Goal: Task Accomplishment & Management: Use online tool/utility

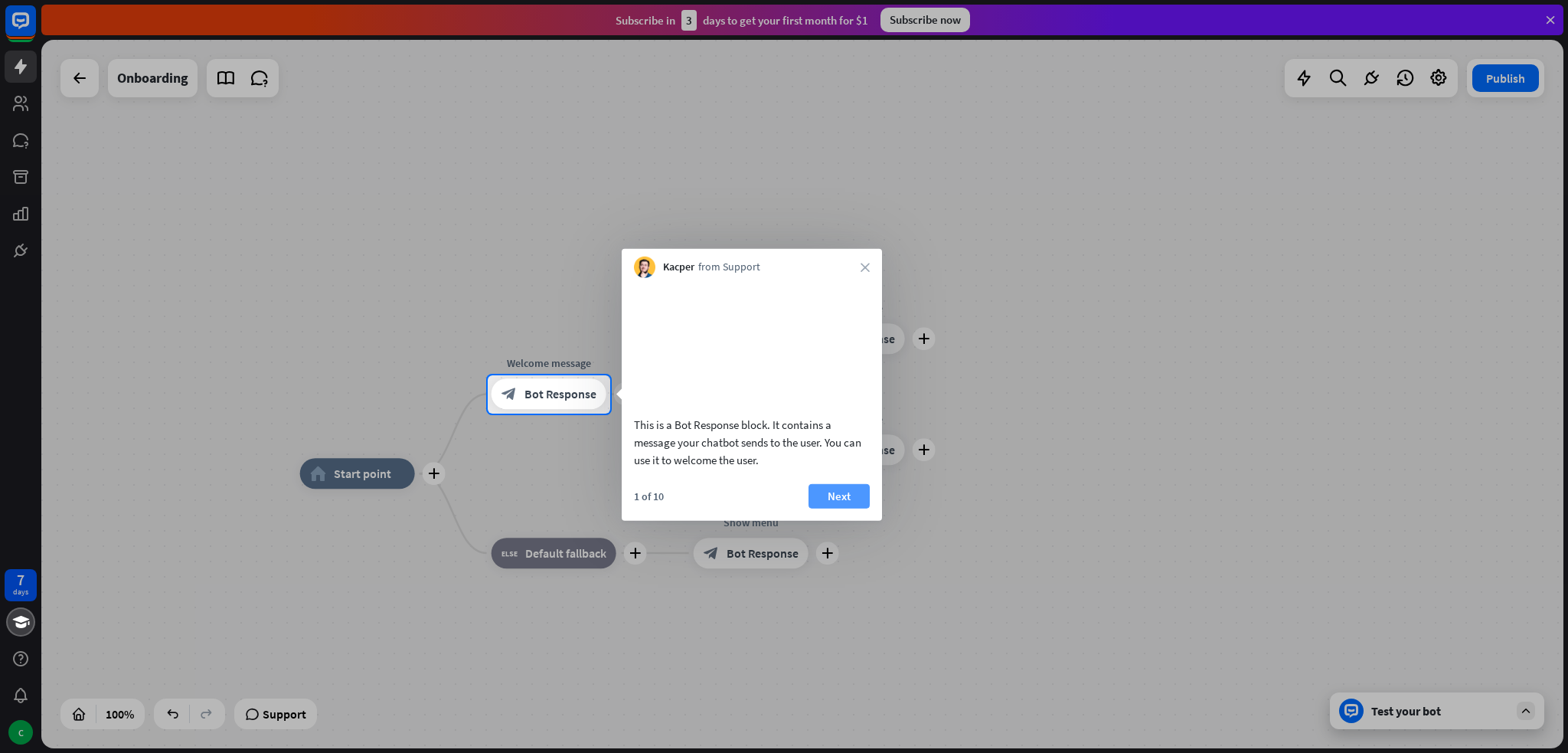
click at [850, 508] on button "Next" at bounding box center [839, 495] width 61 height 24
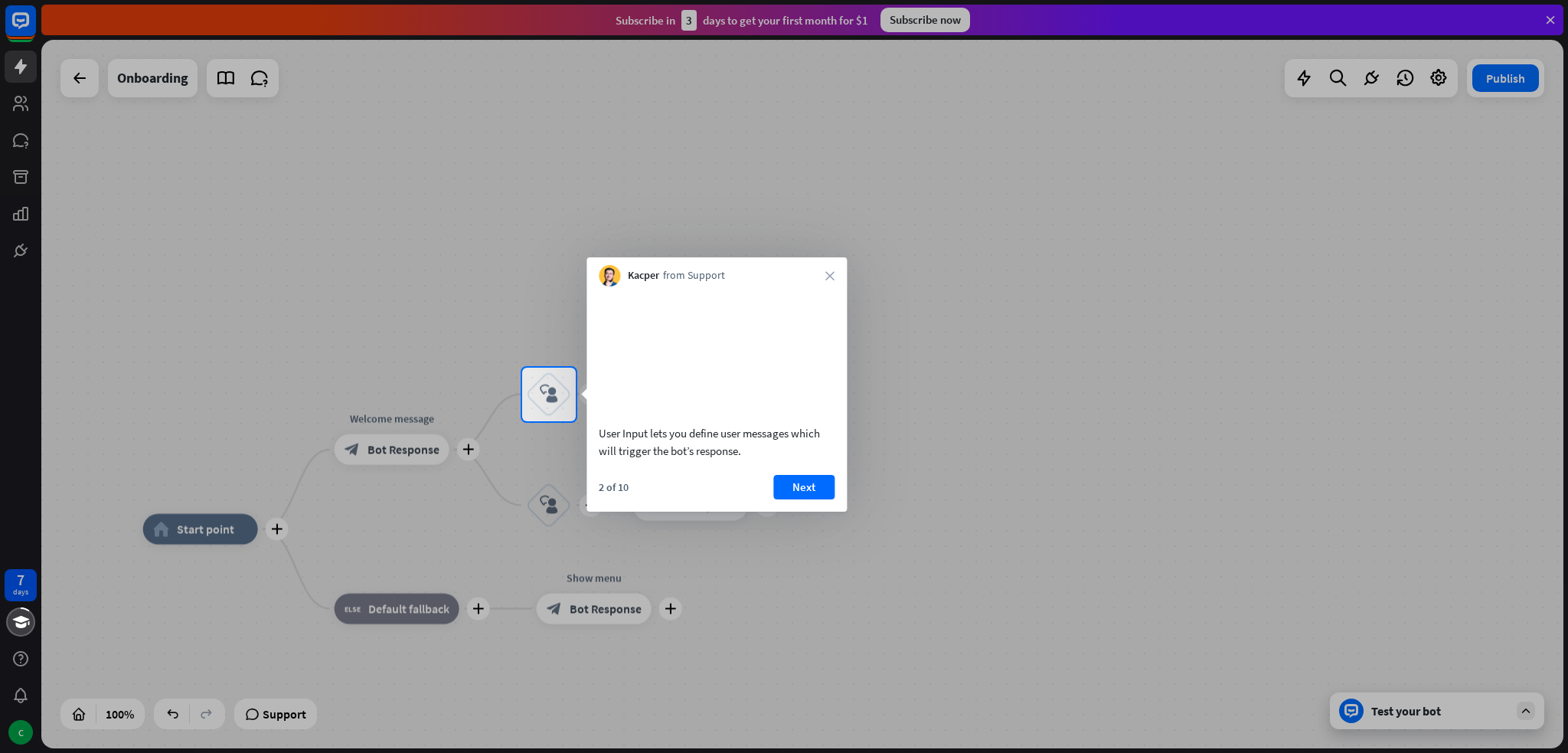
click at [778, 489] on div "User Input lets you define user messages which will trigger the bot’s response.…" at bounding box center [716, 400] width 260 height 226
click at [784, 495] on button "Next" at bounding box center [803, 487] width 61 height 24
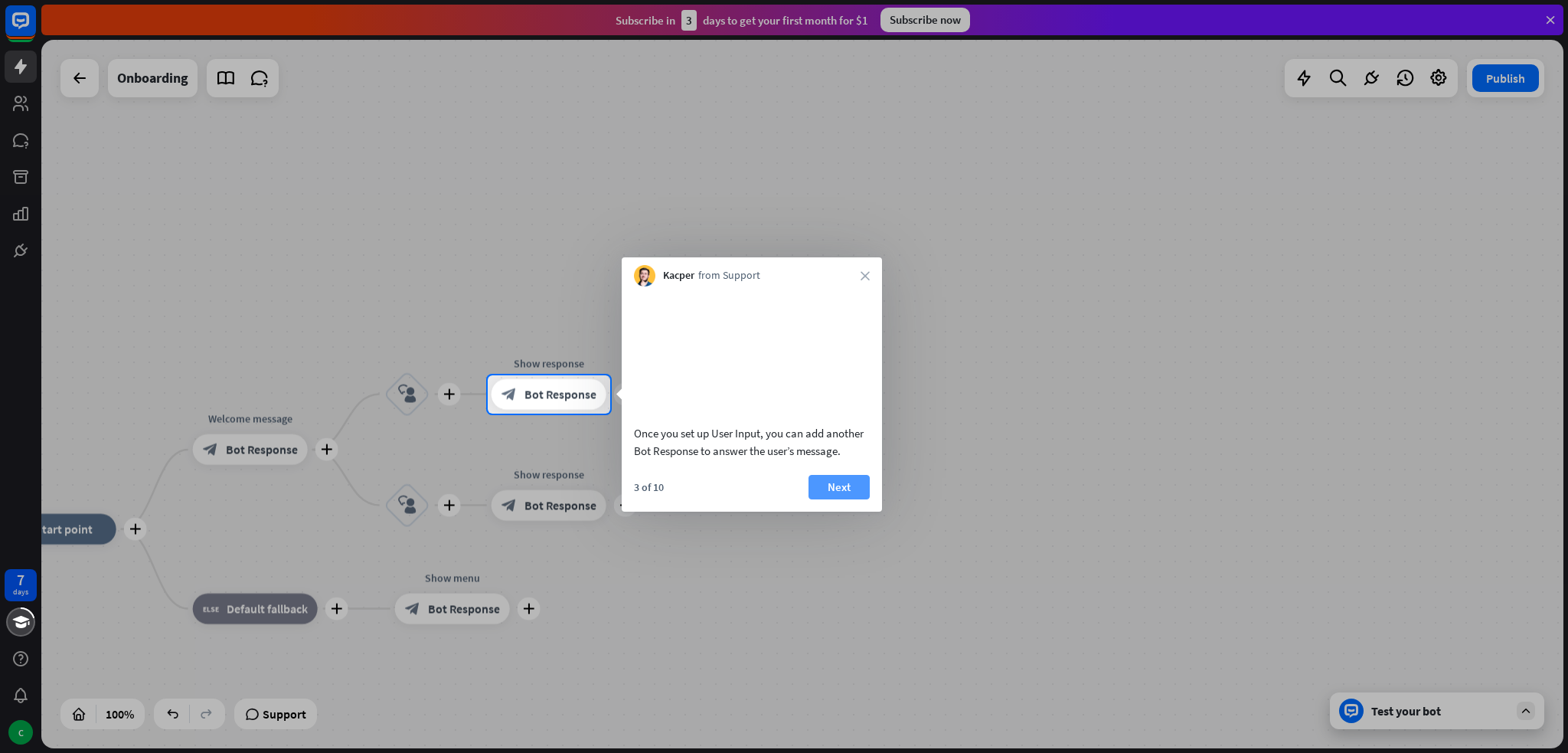
click at [839, 499] on button "Next" at bounding box center [839, 487] width 61 height 24
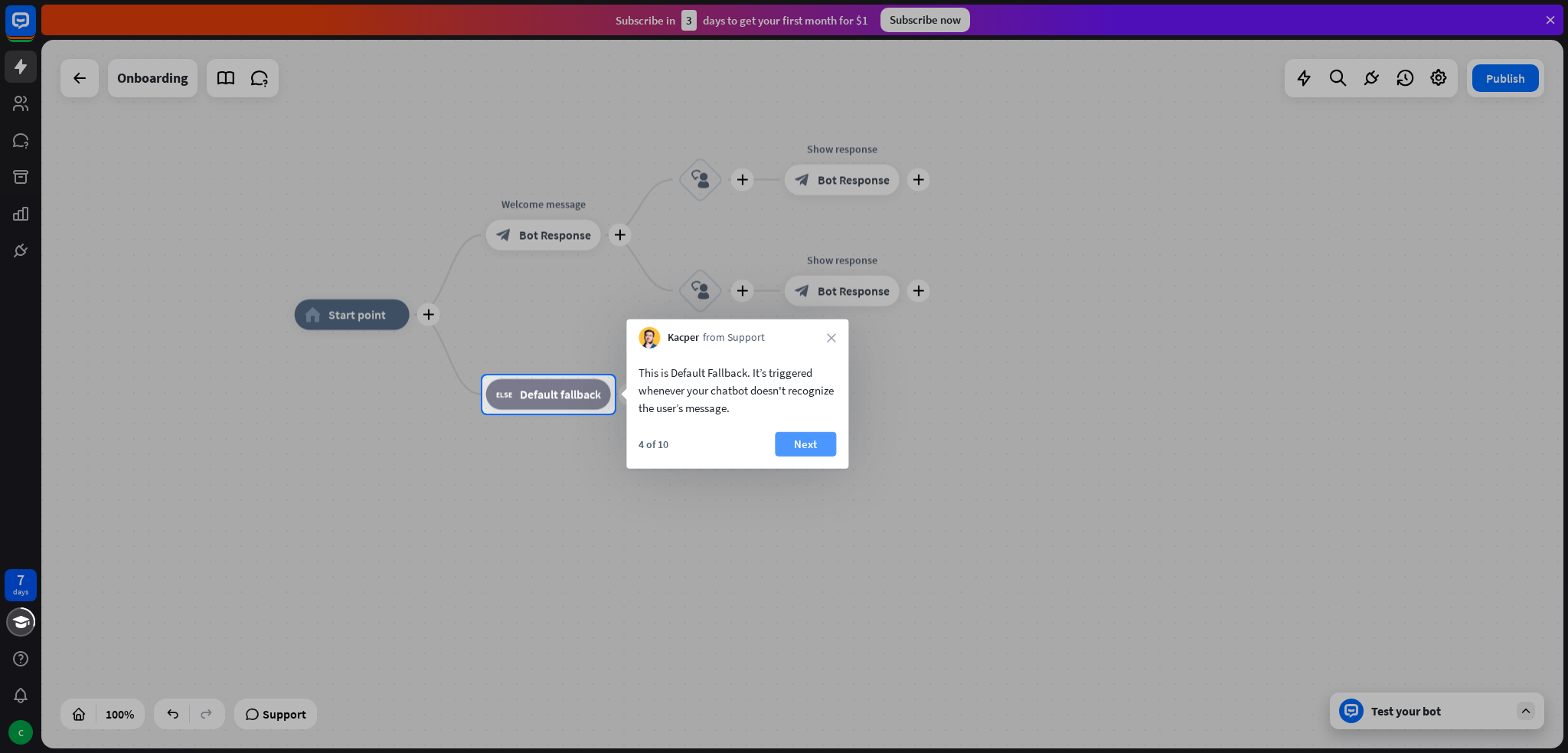
click at [810, 440] on button "Next" at bounding box center [805, 445] width 61 height 24
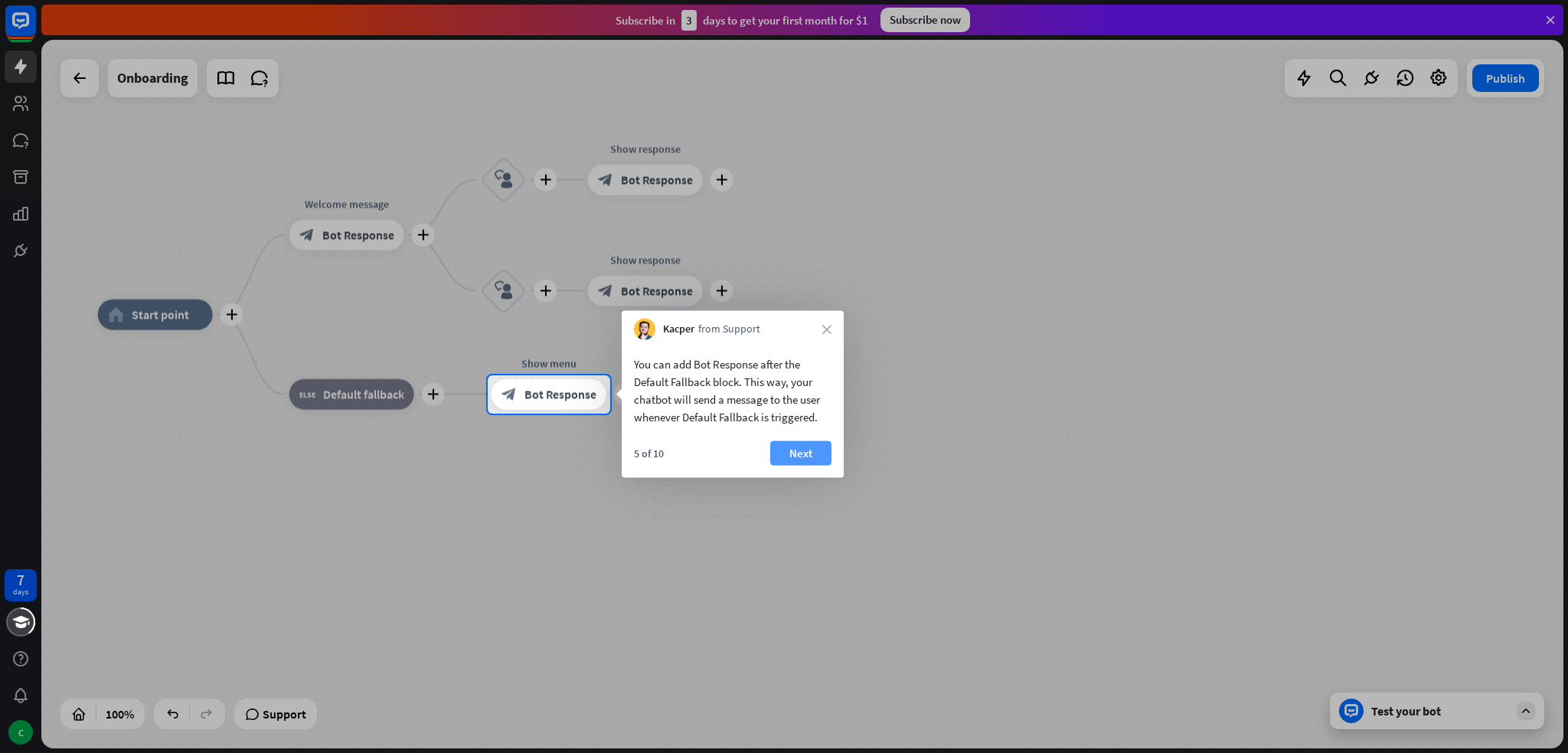
click at [808, 447] on button "Next" at bounding box center [800, 453] width 61 height 24
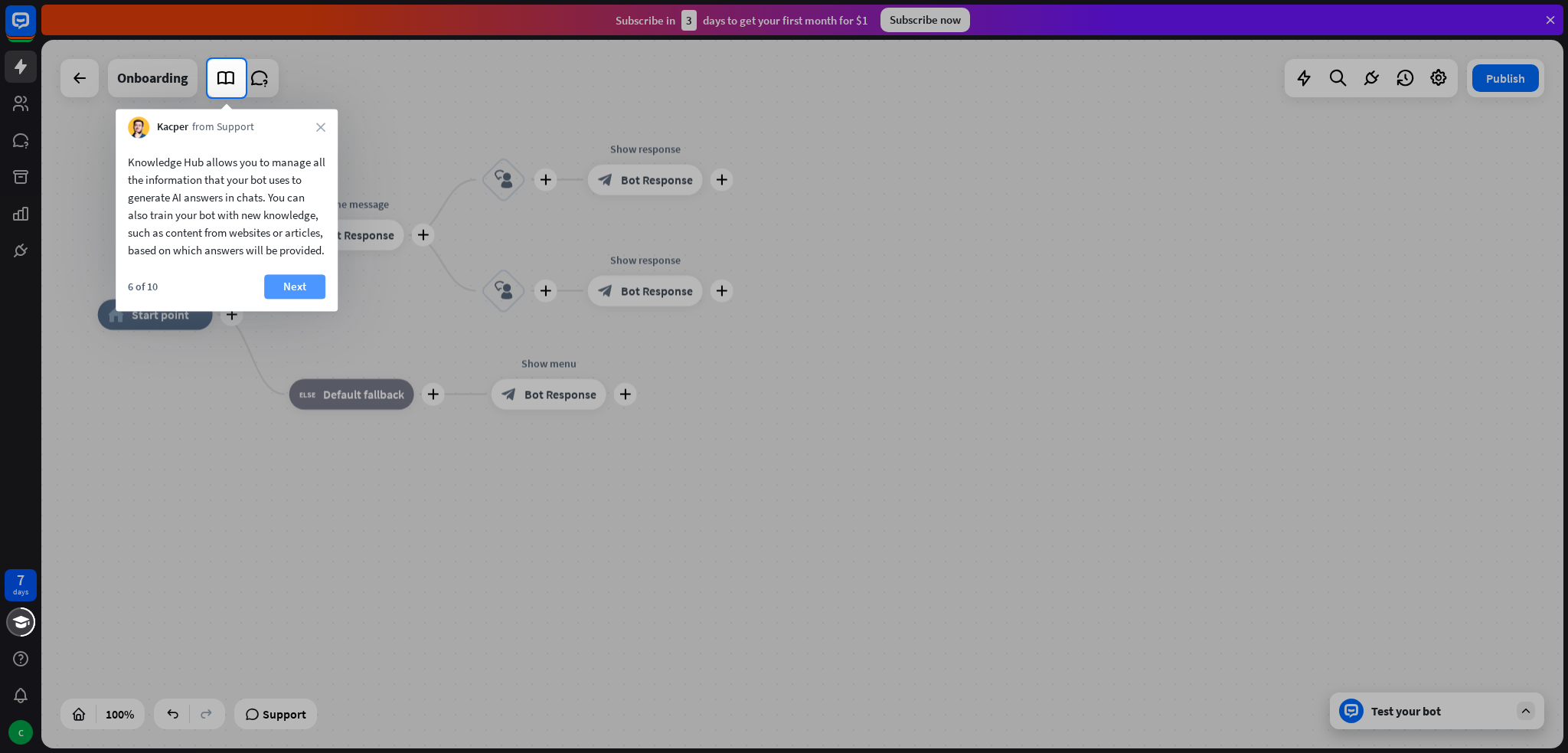
click at [300, 294] on button "Next" at bounding box center [294, 287] width 61 height 24
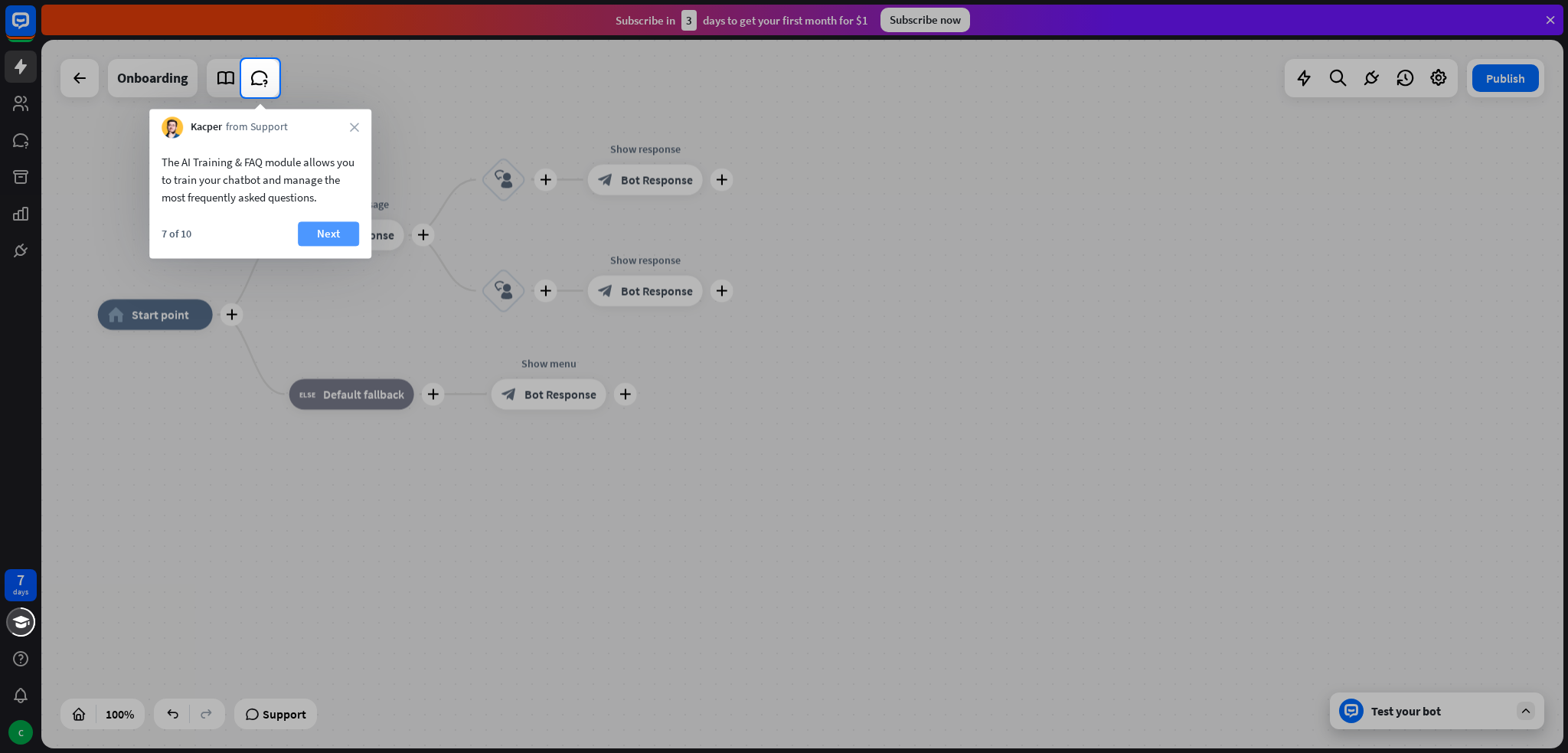
click at [331, 227] on button "Next" at bounding box center [328, 234] width 61 height 24
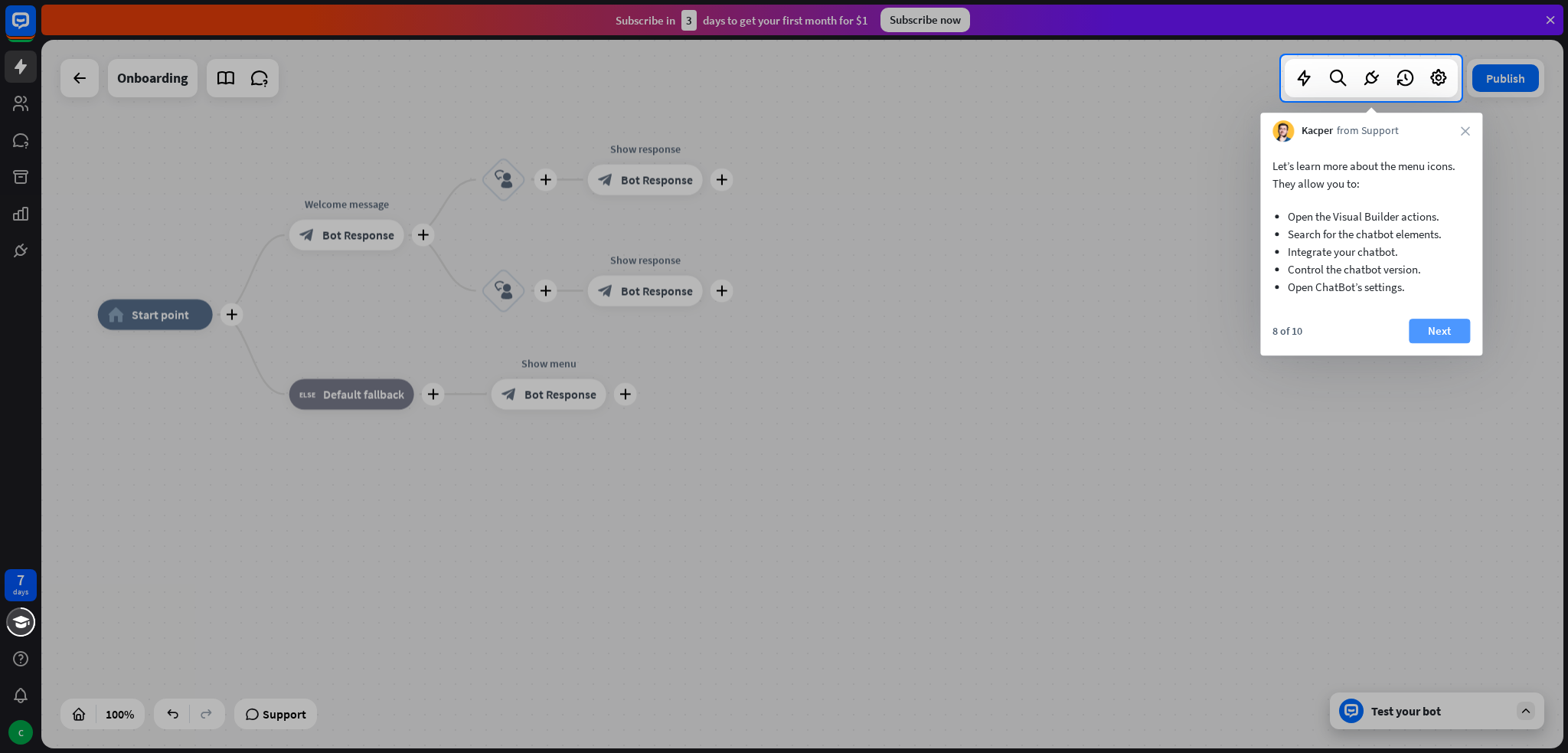
click at [1444, 334] on button "Next" at bounding box center [1439, 331] width 61 height 24
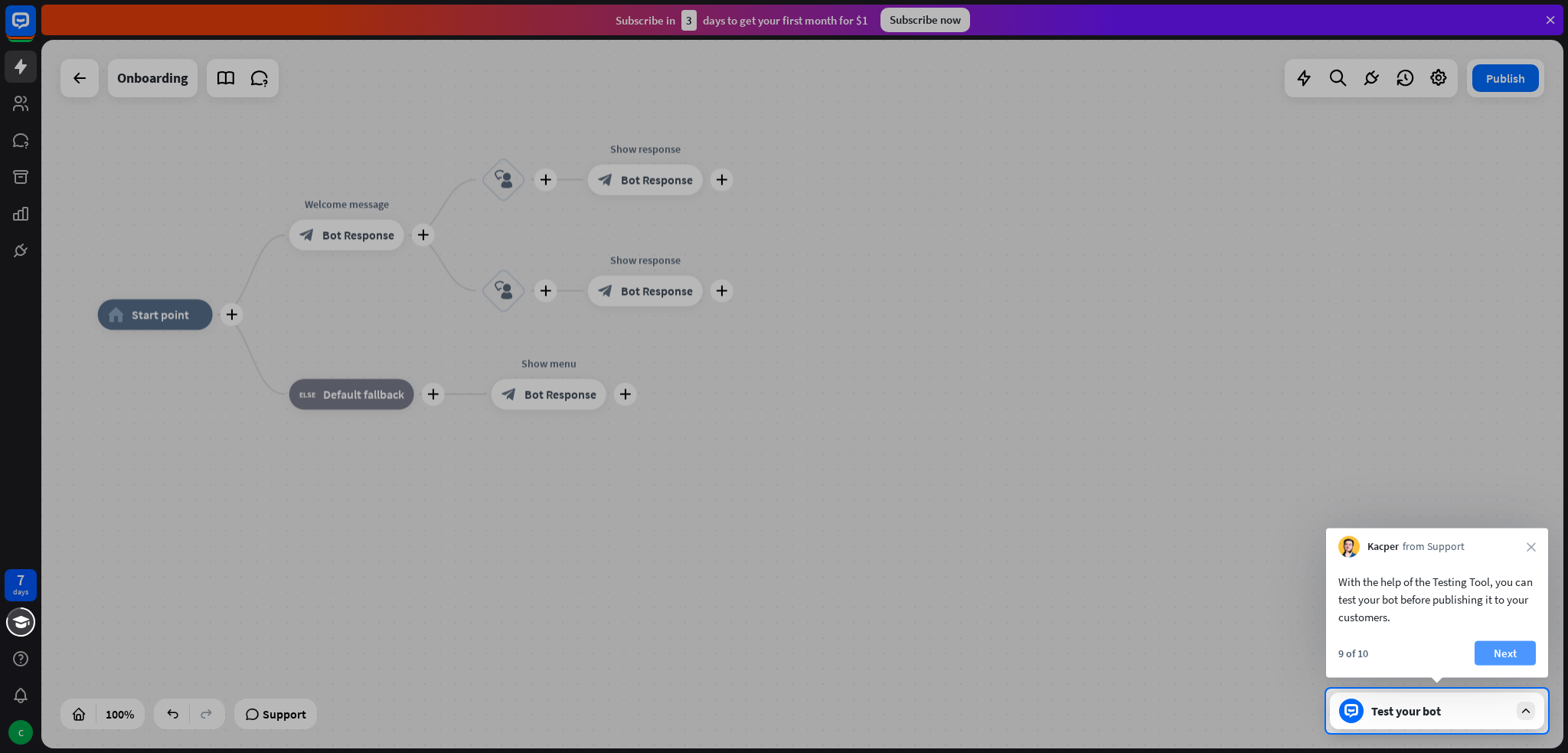
click at [1500, 648] on button "Next" at bounding box center [1505, 653] width 61 height 24
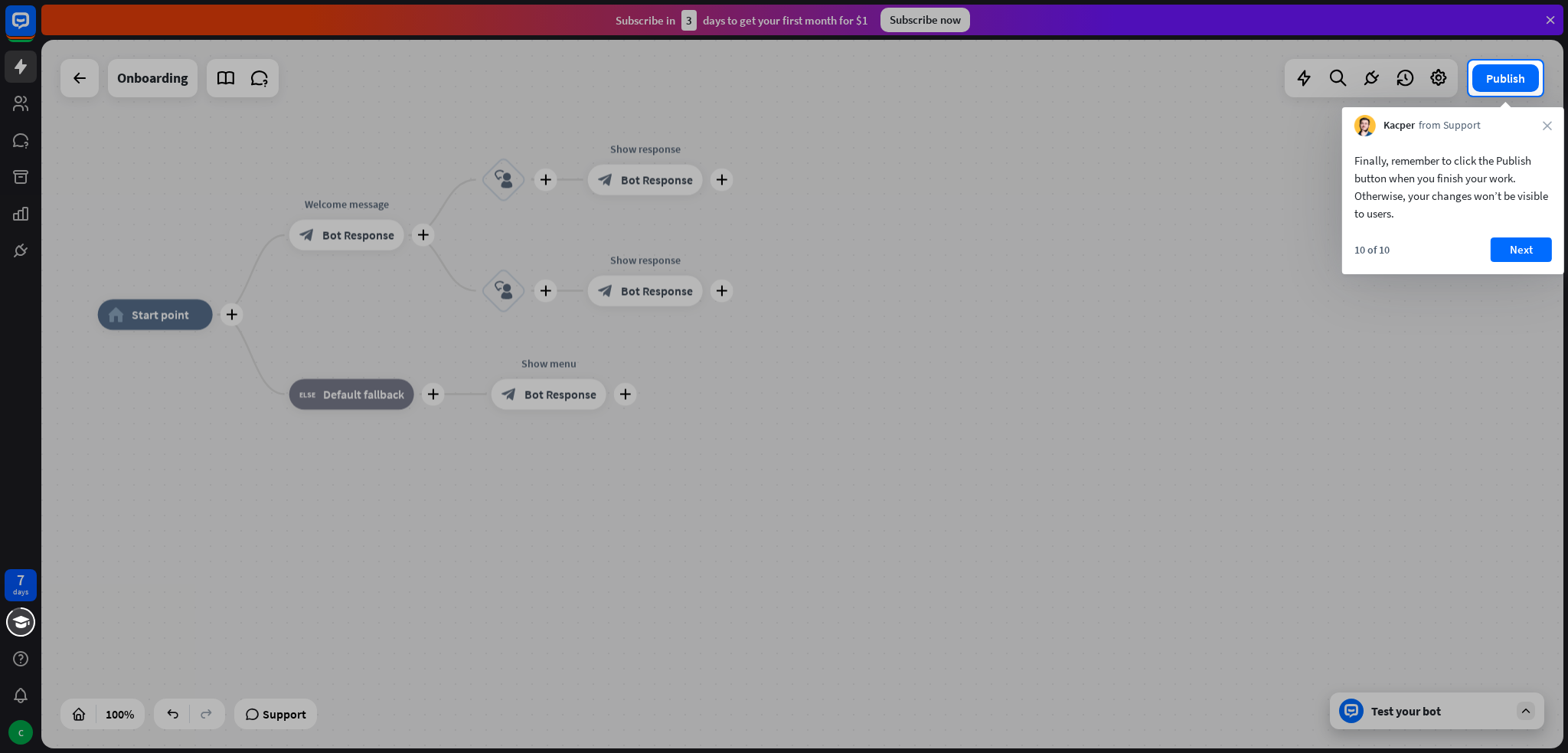
click at [1521, 236] on div "Finally, remember to click the Publish button when you finish your work. Otherw…" at bounding box center [1453, 205] width 222 height 138
click at [1522, 247] on button "Next" at bounding box center [1521, 250] width 61 height 24
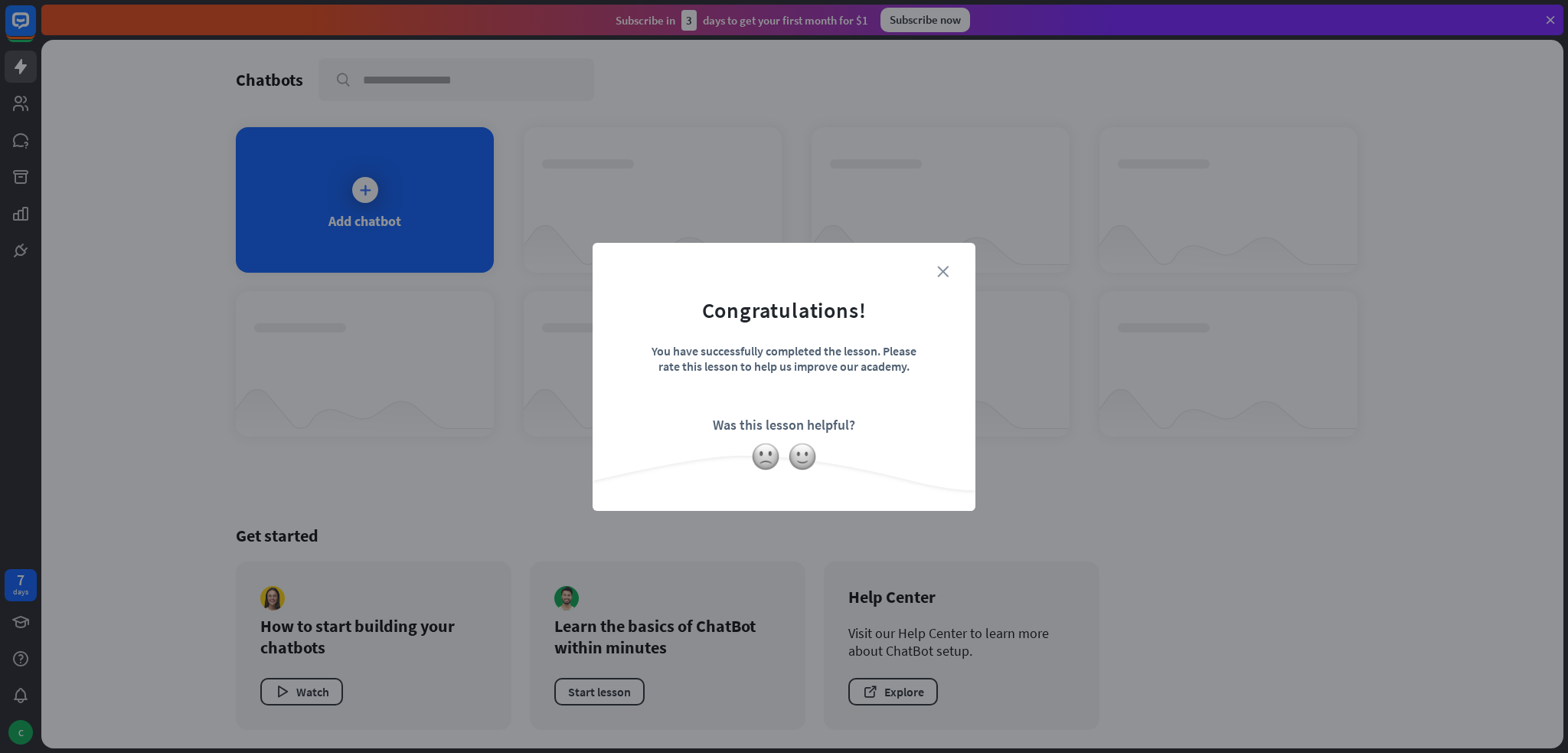
click at [943, 266] on icon "close" at bounding box center [943, 272] width 11 height 11
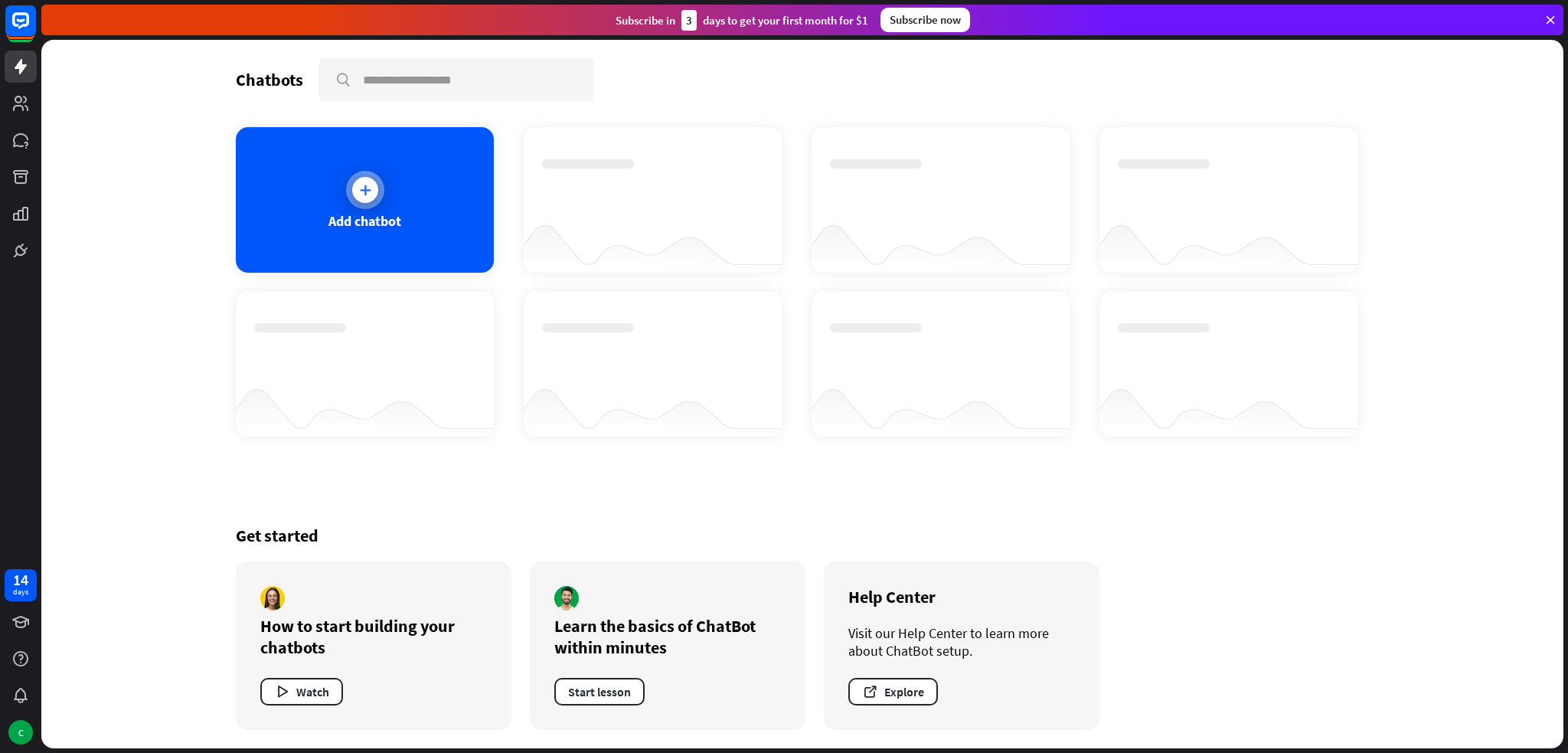
click at [354, 185] on div at bounding box center [365, 190] width 26 height 26
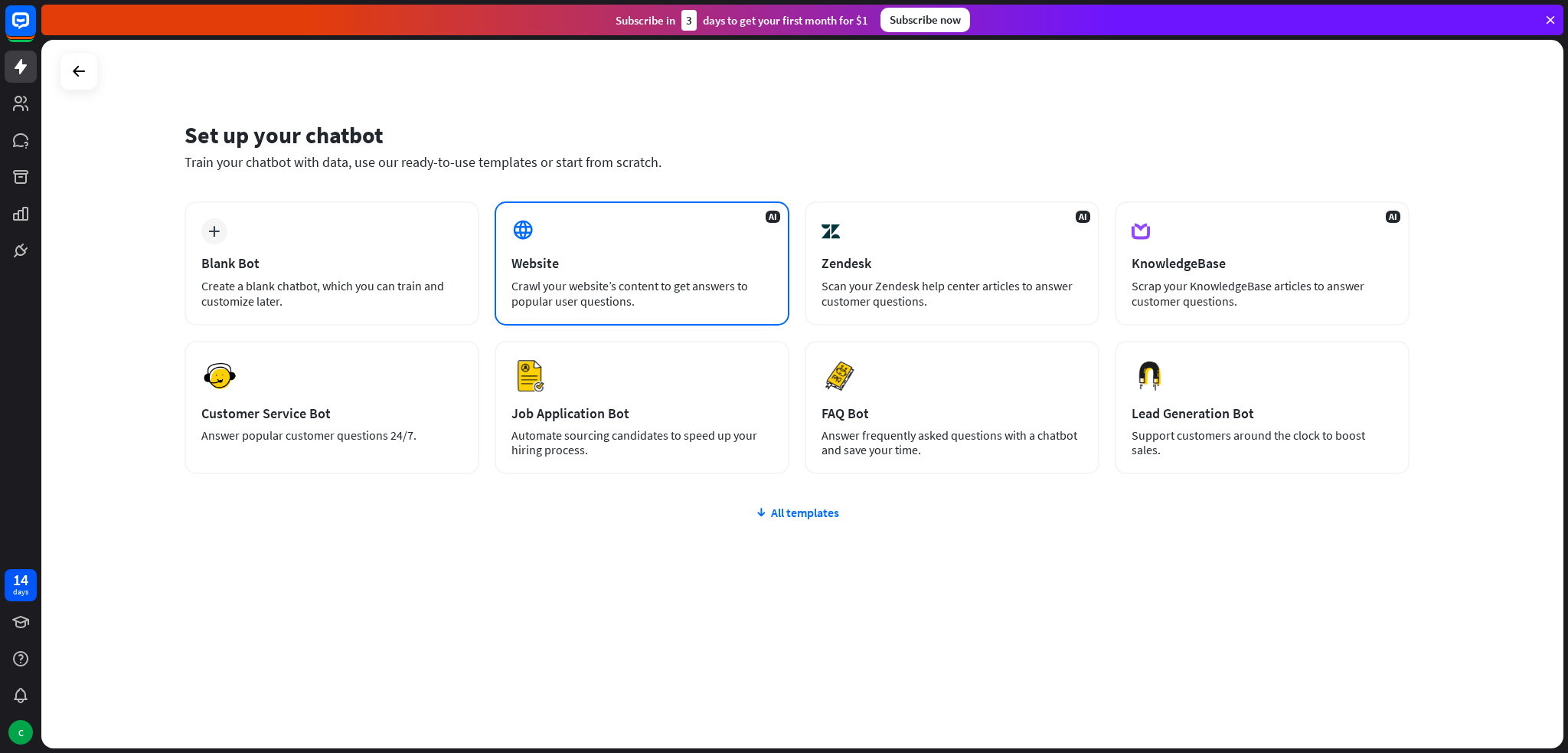
click at [576, 236] on div "AI Website Crawl your website’s content to get answers to popular user question…" at bounding box center [643, 263] width 295 height 124
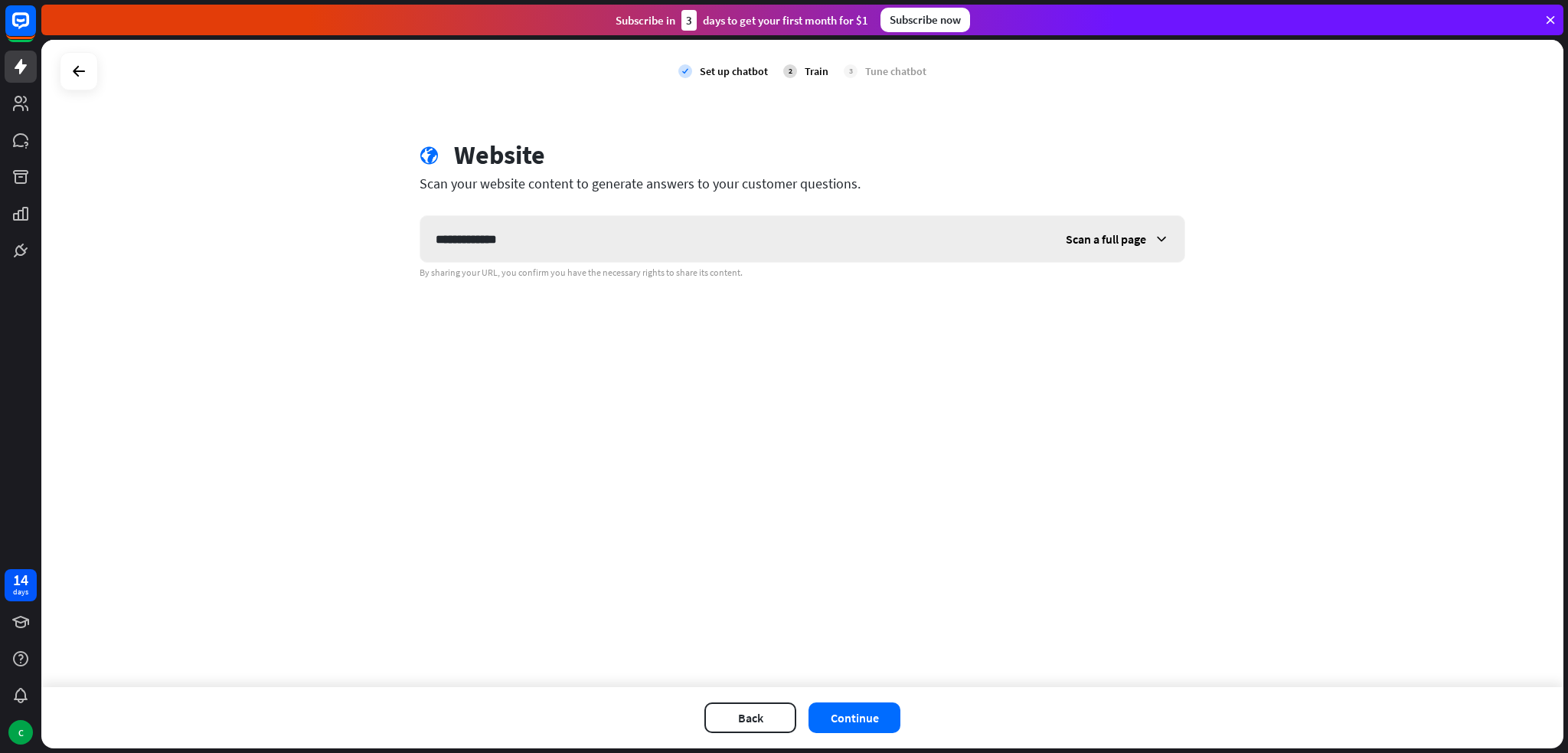
type input "**********"
click at [1108, 222] on div "Scan a full page" at bounding box center [1117, 239] width 134 height 46
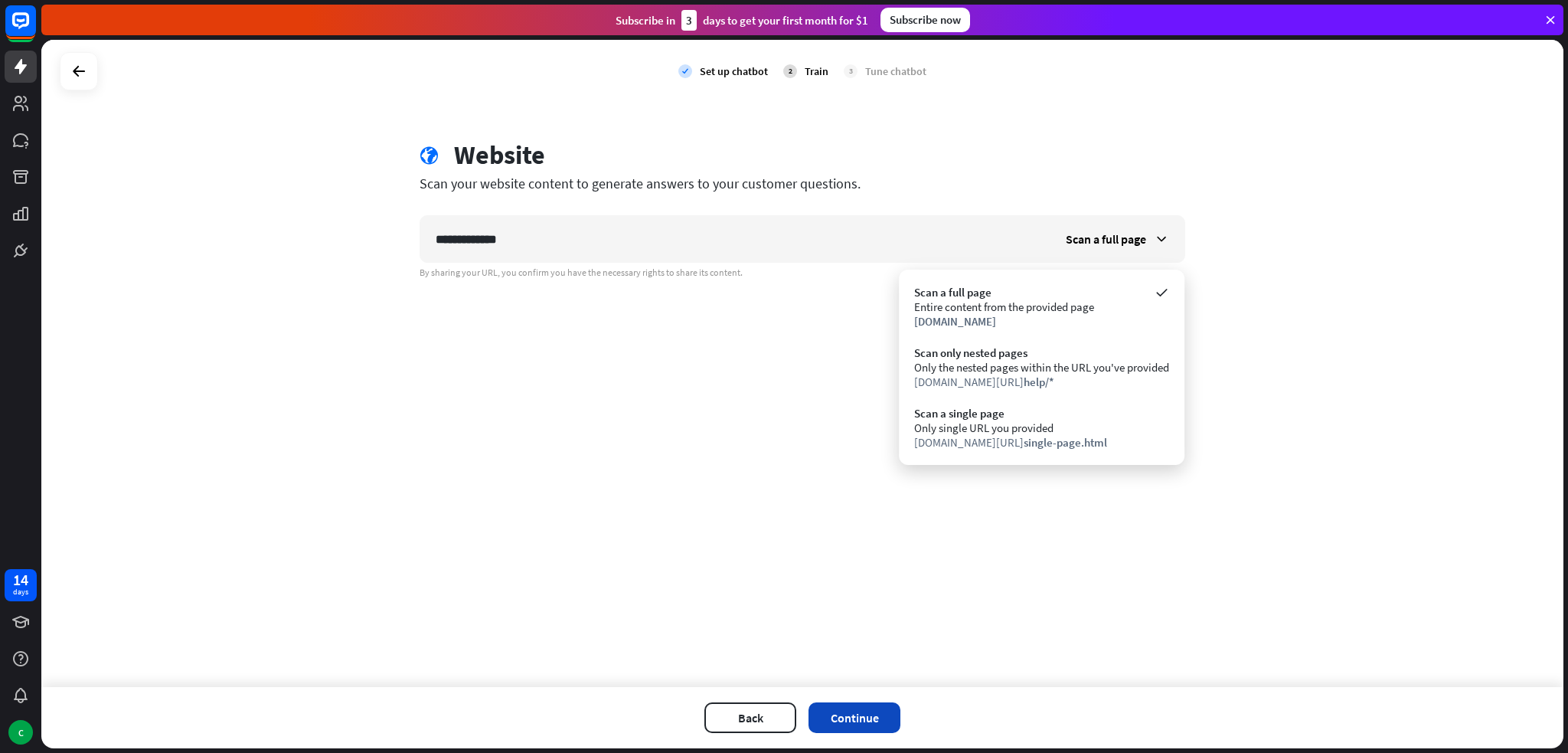
click at [867, 716] on button "Continue" at bounding box center [855, 717] width 92 height 31
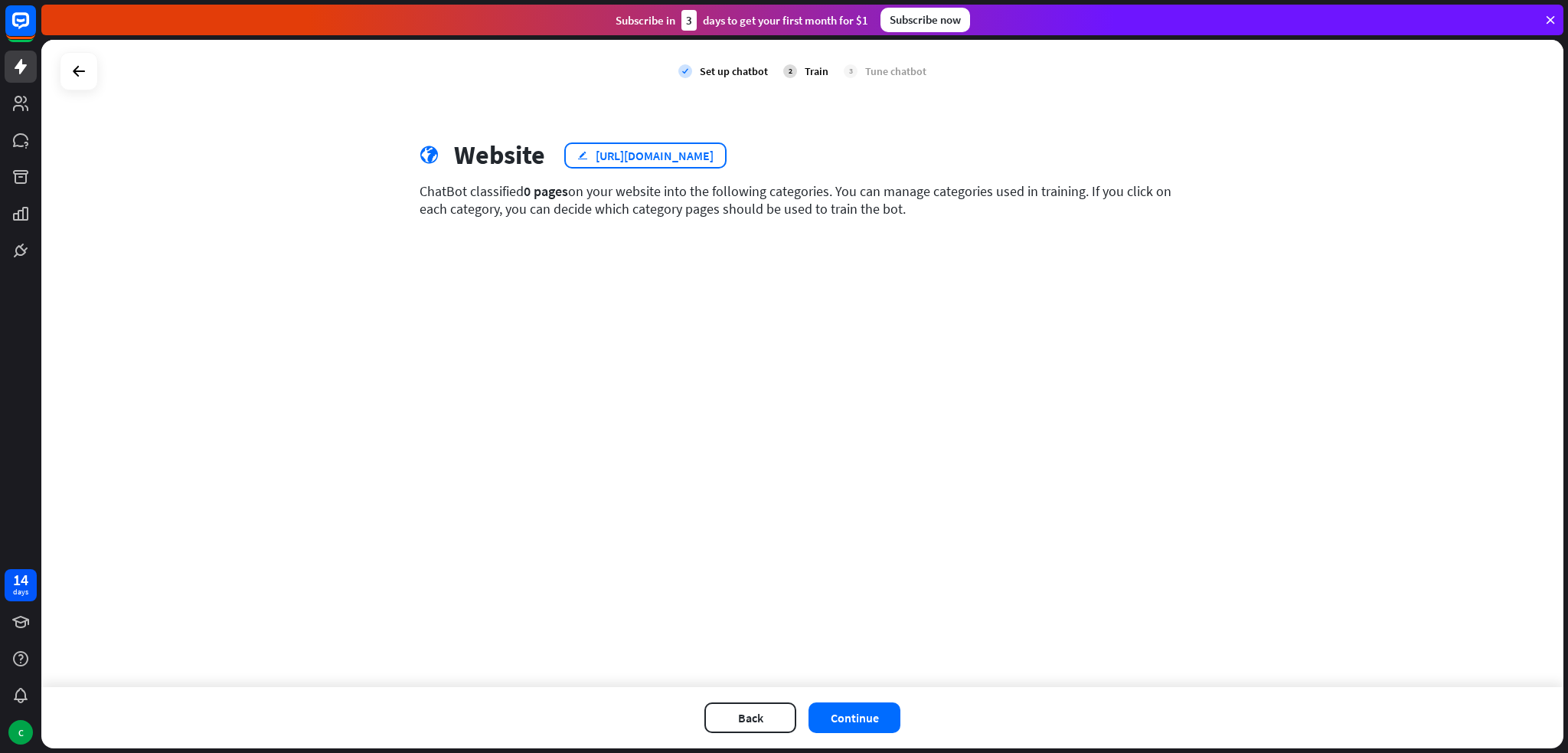
click at [714, 148] on div "[URL][DOMAIN_NAME]" at bounding box center [655, 155] width 118 height 15
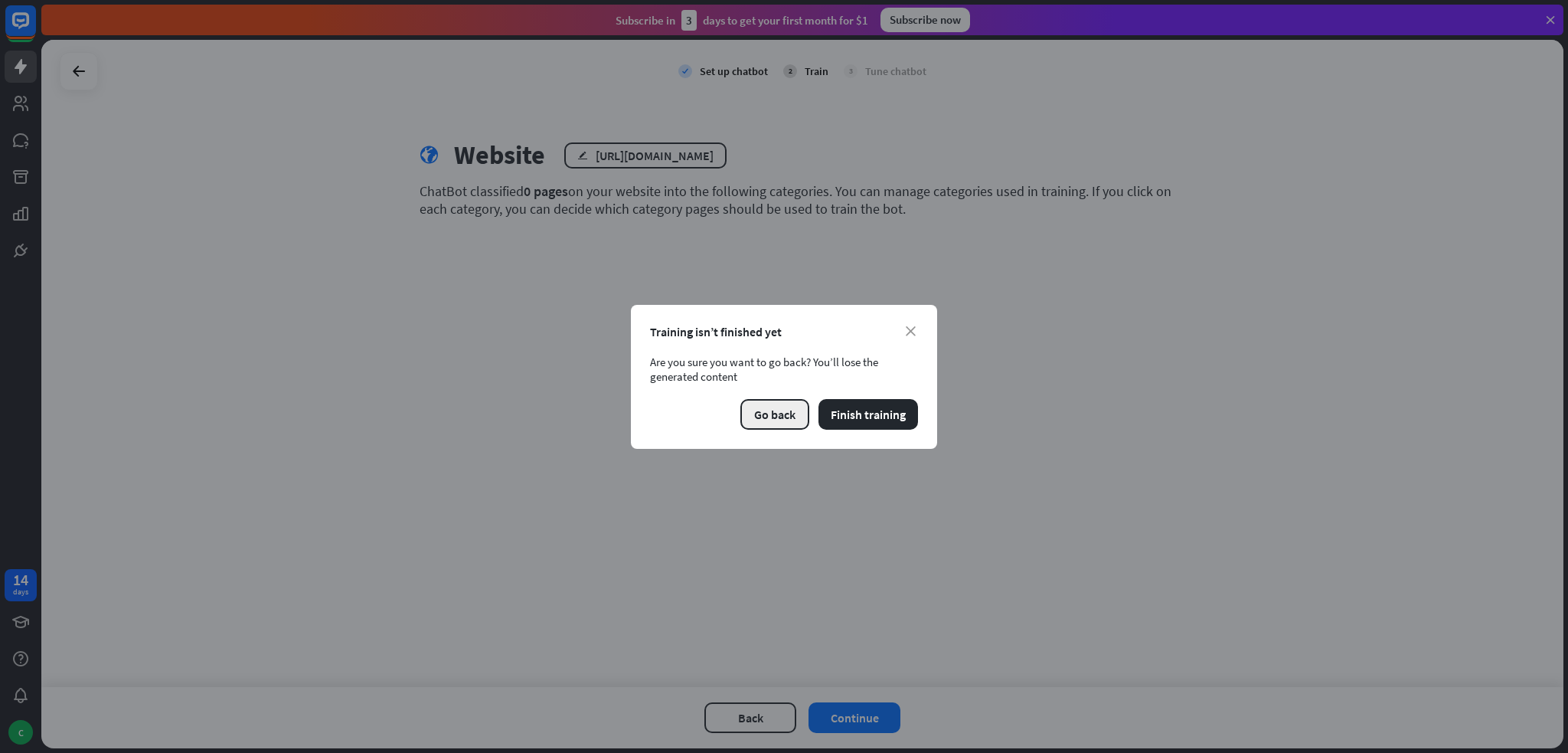
click at [778, 405] on button "Go back" at bounding box center [774, 415] width 69 height 31
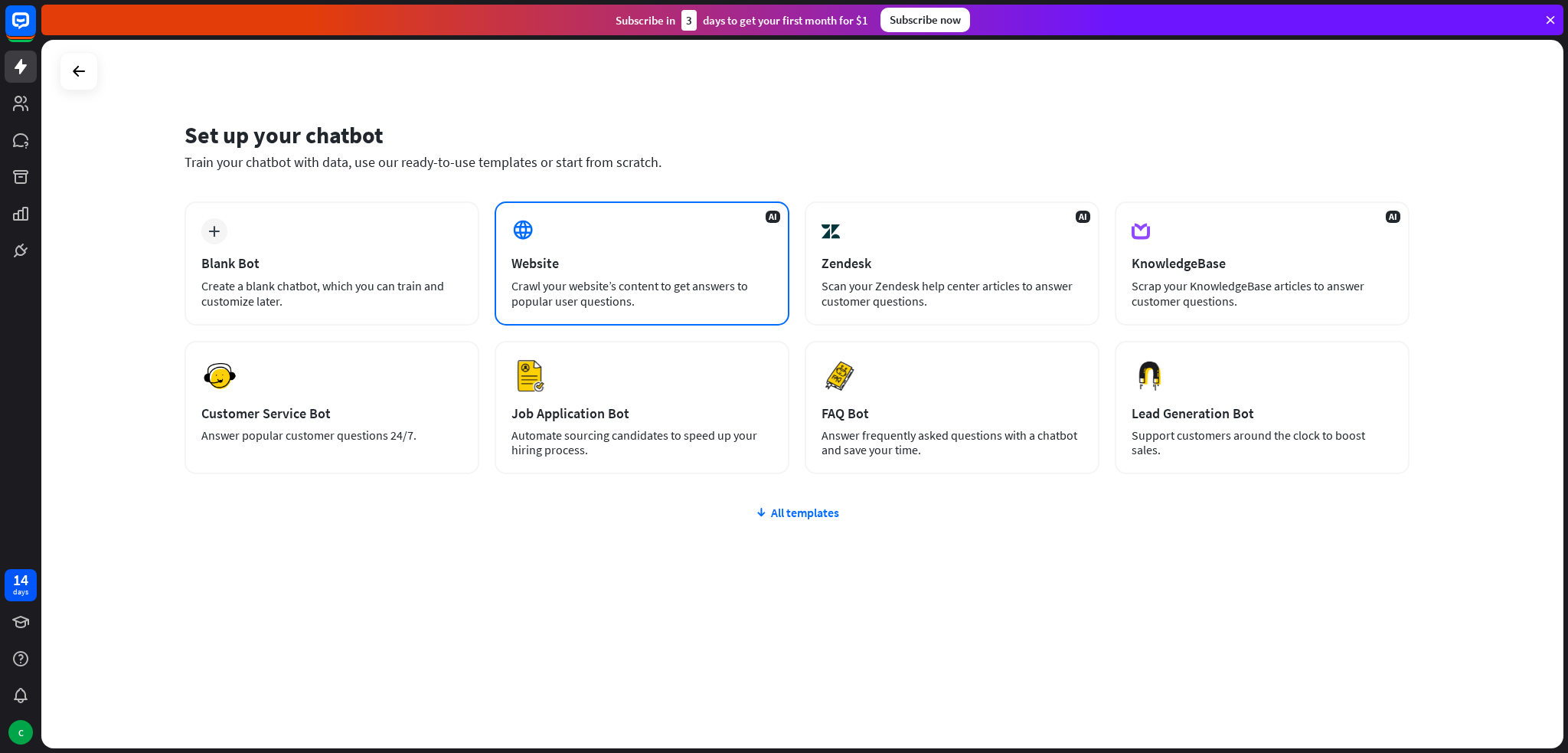
click at [732, 275] on div "AI Website Crawl your website’s content to get answers to popular user question…" at bounding box center [643, 263] width 295 height 124
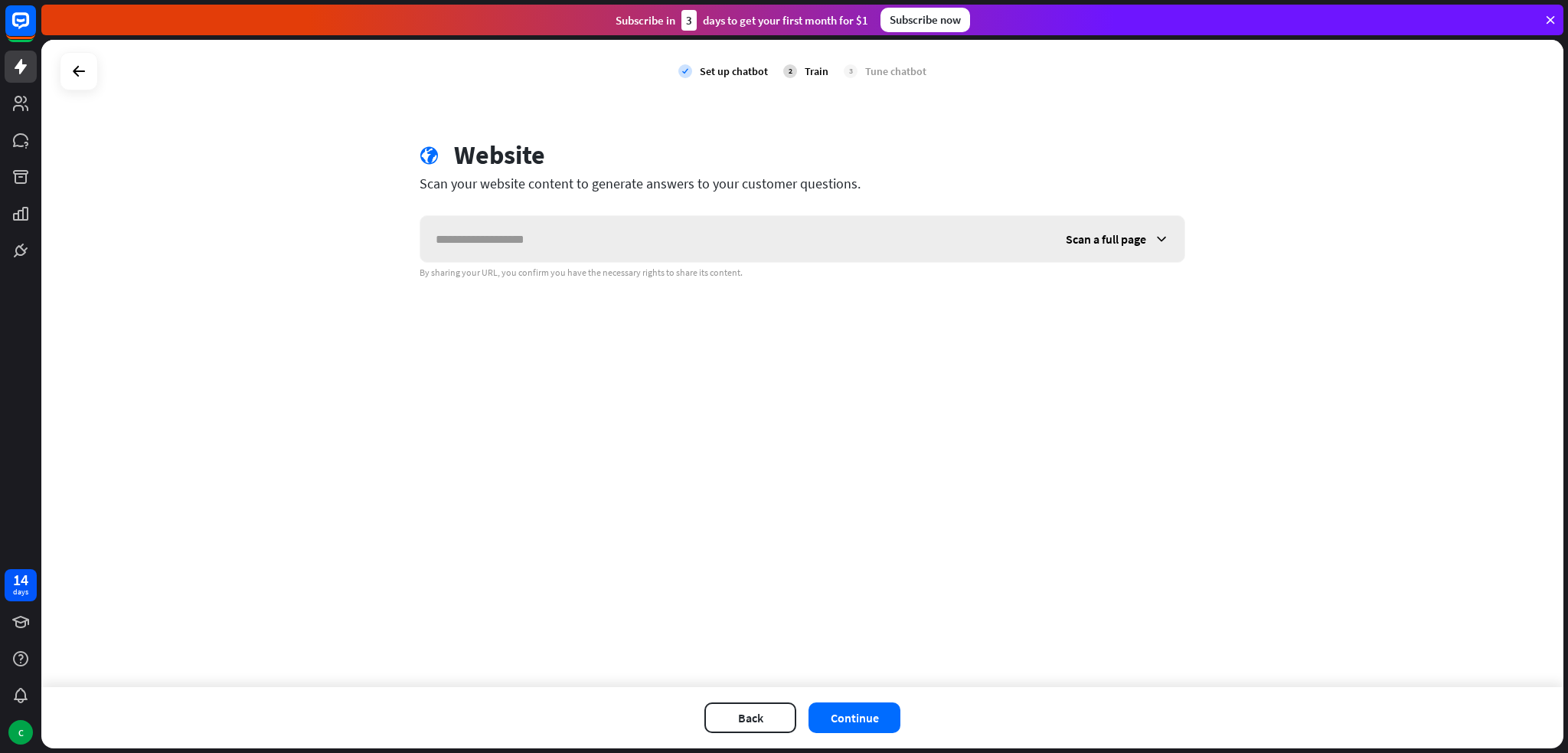
click at [1094, 238] on span "Scan a full page" at bounding box center [1107, 239] width 81 height 15
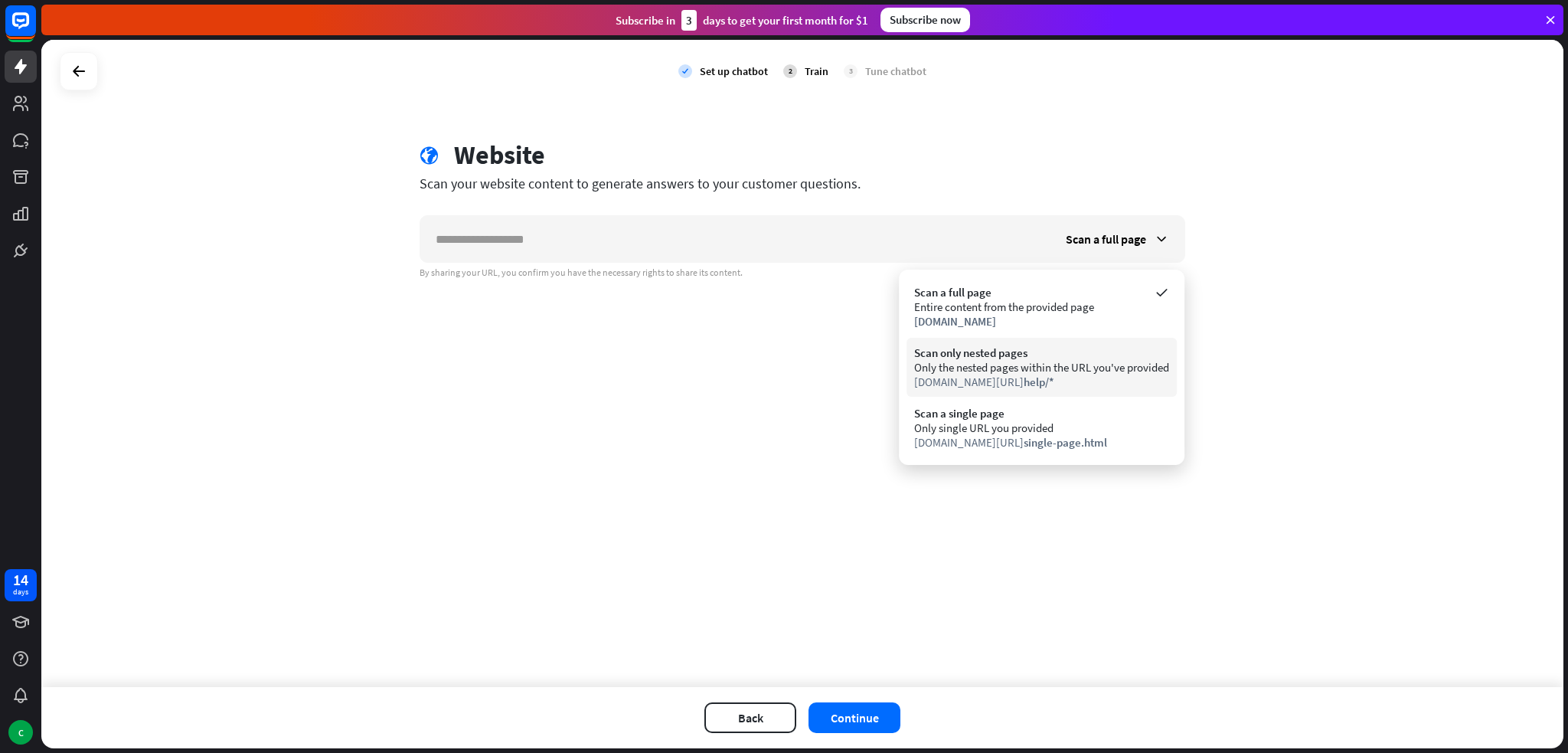
click at [1074, 360] on div "Only the nested pages within the URL you've provided" at bounding box center [1041, 367] width 255 height 14
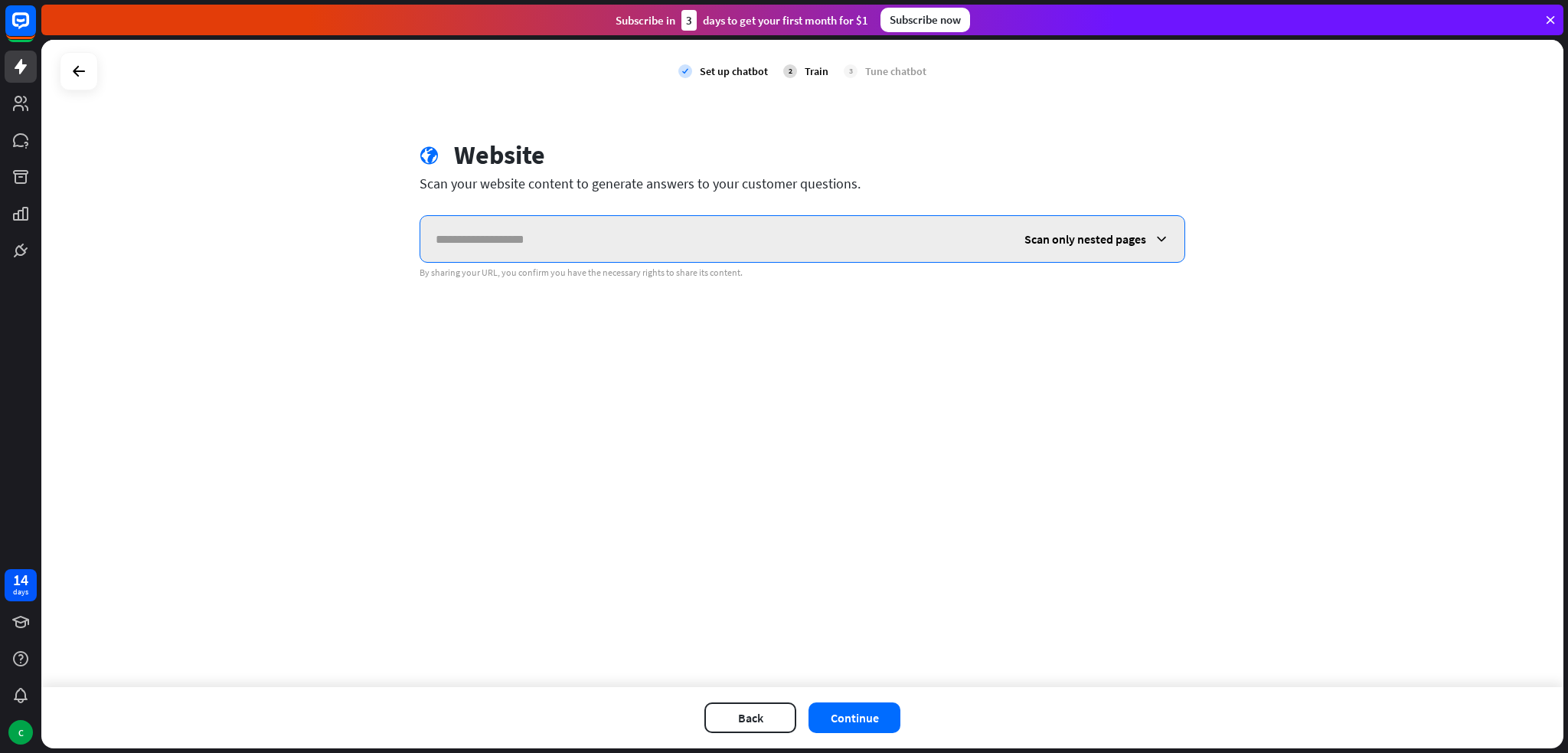
click at [841, 234] on input "text" at bounding box center [714, 239] width 589 height 46
type input "**********"
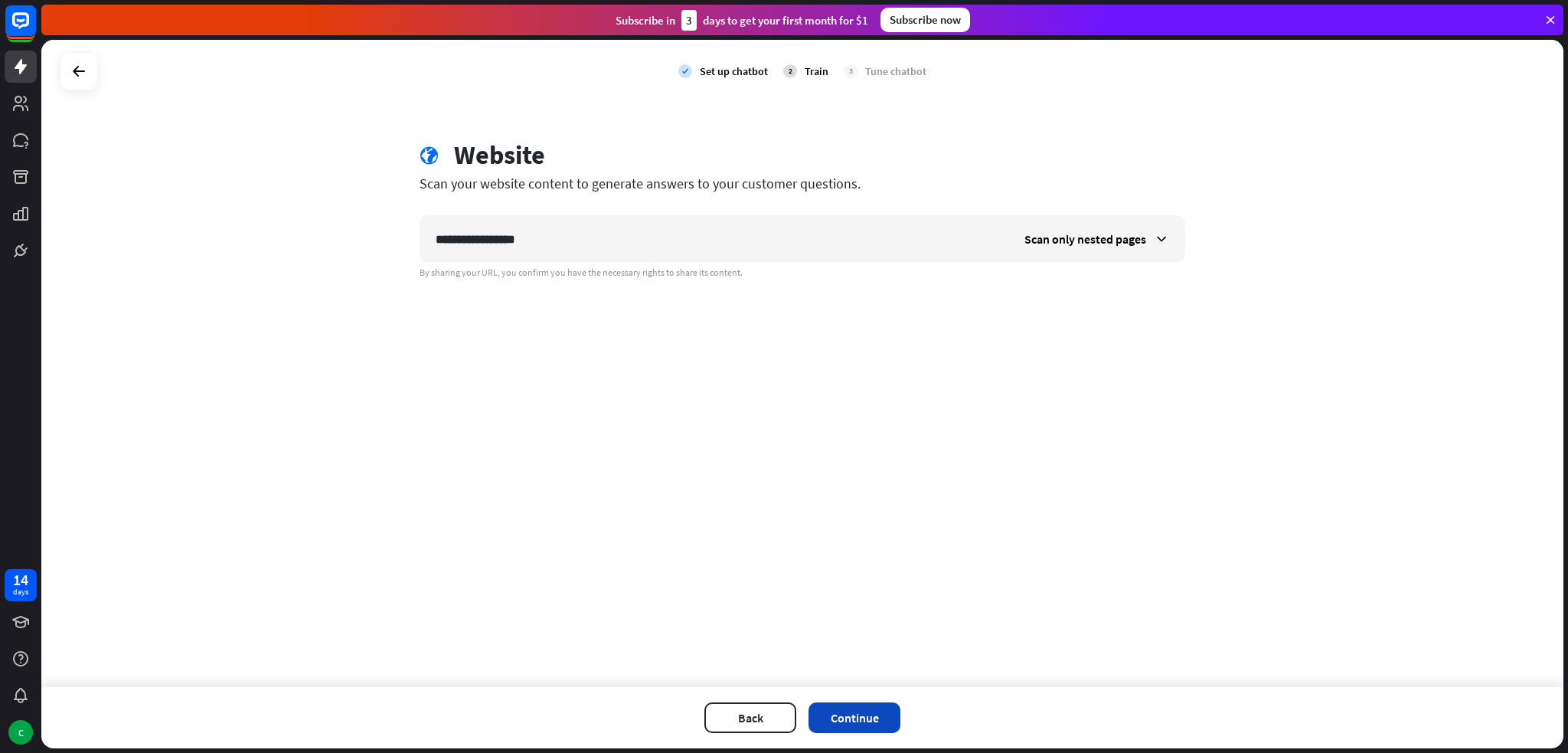
click at [865, 719] on button "Continue" at bounding box center [855, 717] width 92 height 31
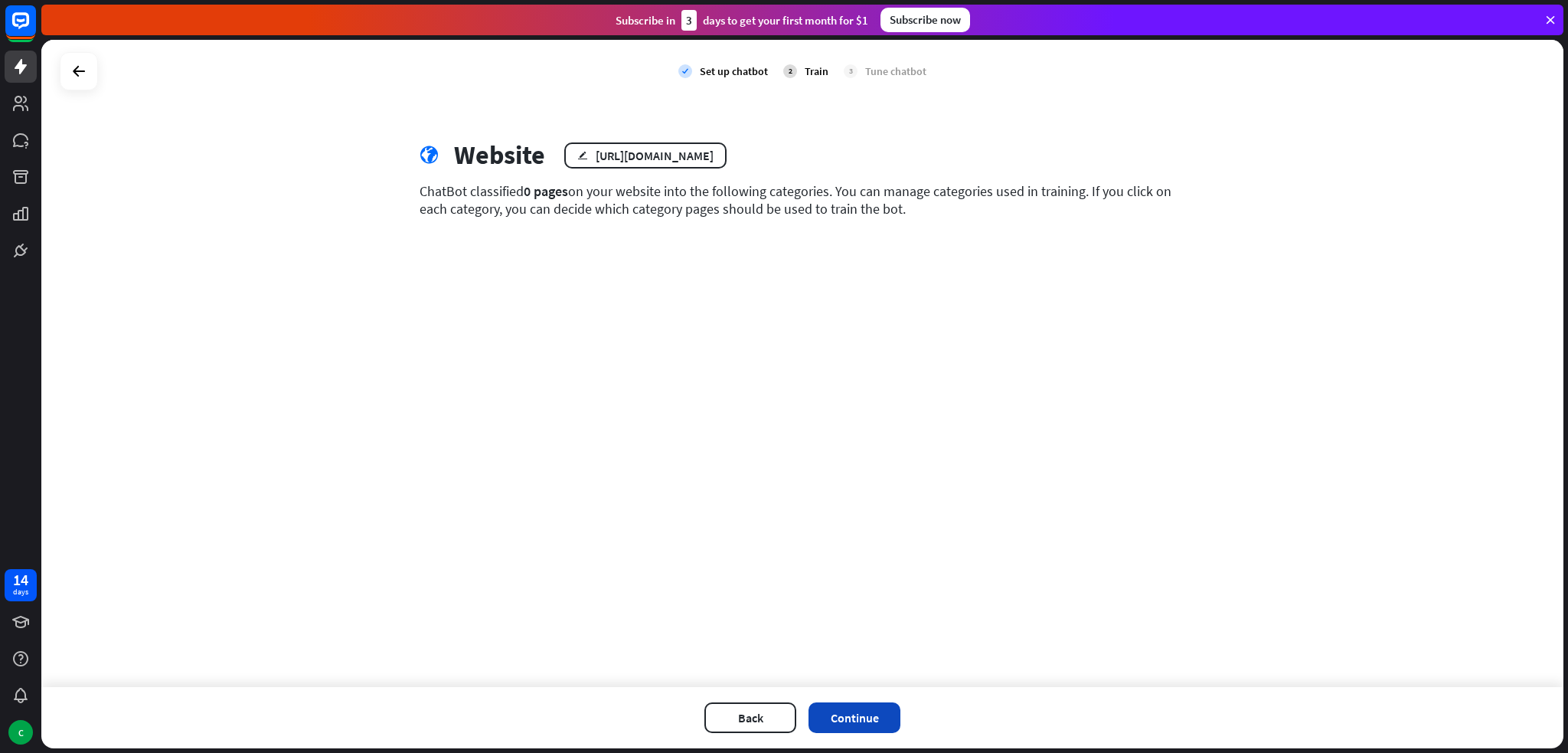
click at [877, 720] on button "Continue" at bounding box center [855, 717] width 92 height 31
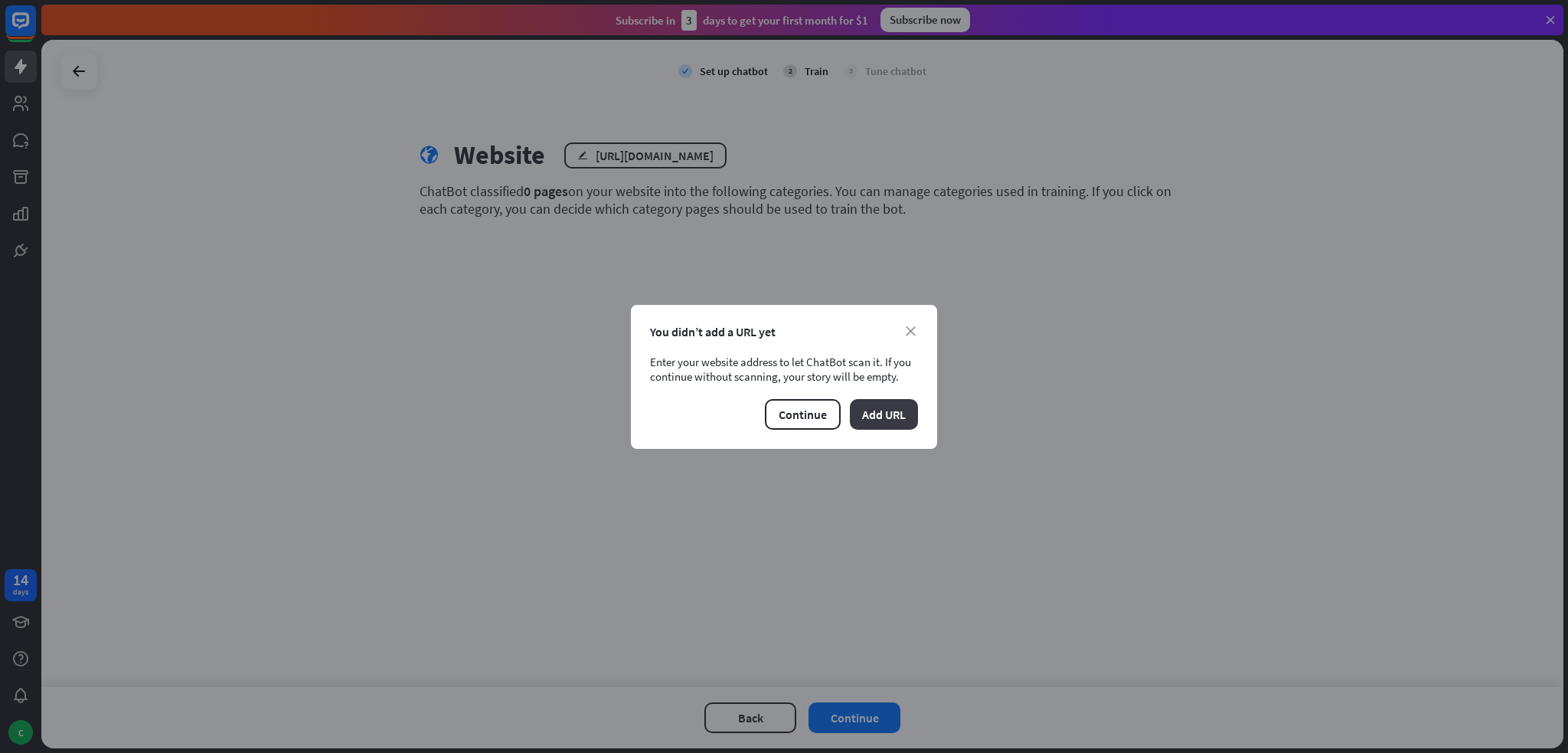
click at [890, 423] on button "Add URL" at bounding box center [884, 415] width 69 height 31
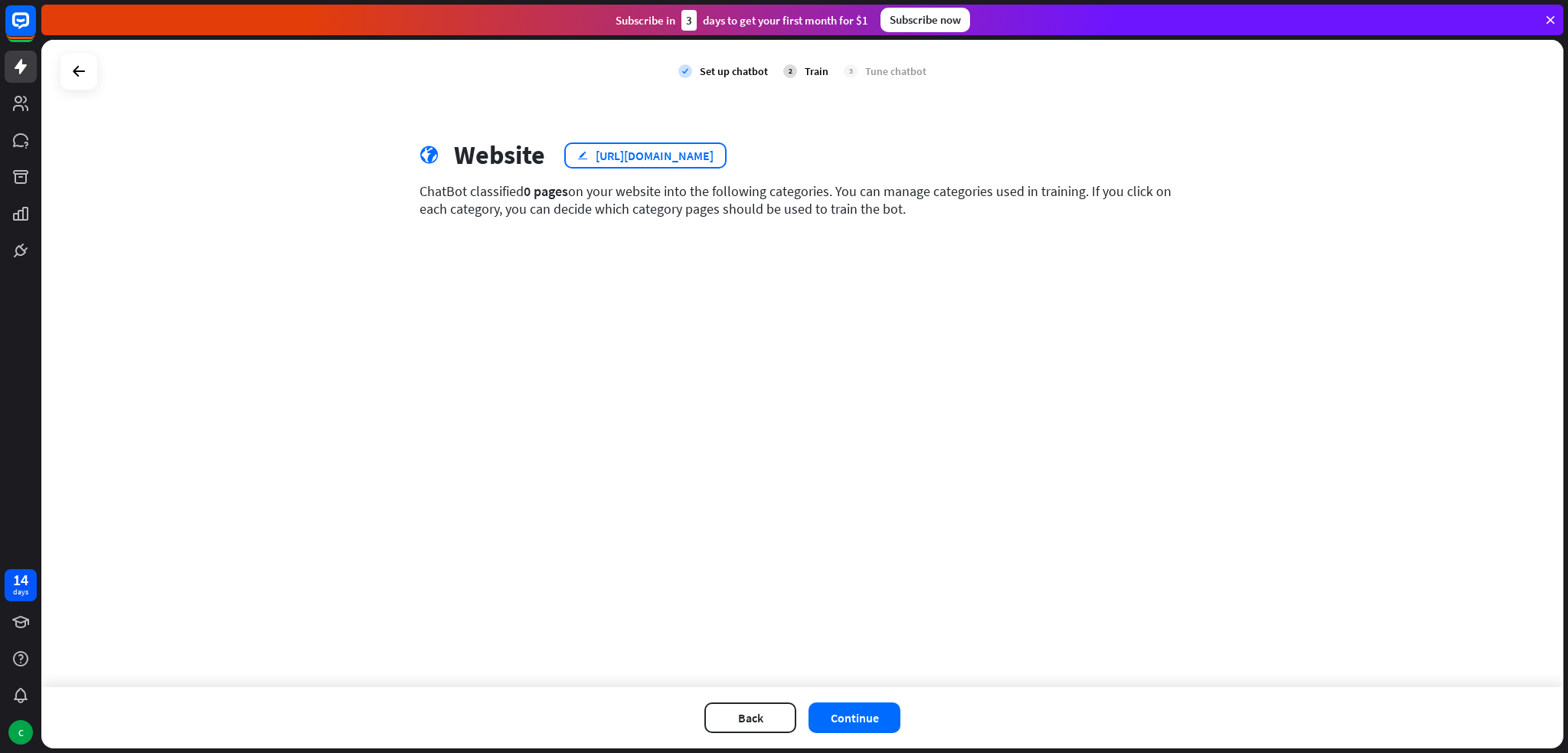
click at [714, 159] on div "[URL][DOMAIN_NAME]" at bounding box center [655, 155] width 118 height 15
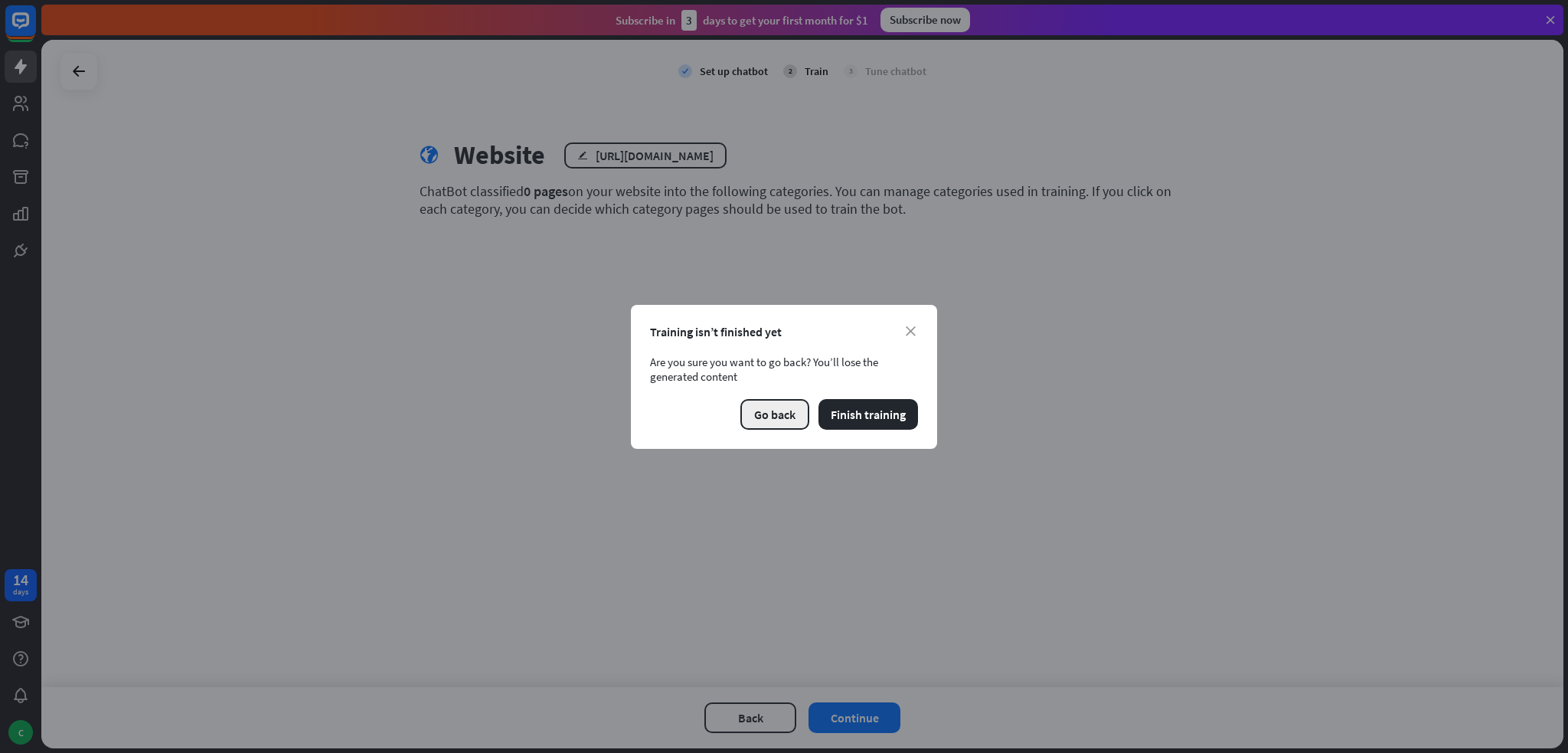
click at [772, 419] on button "Go back" at bounding box center [774, 415] width 69 height 31
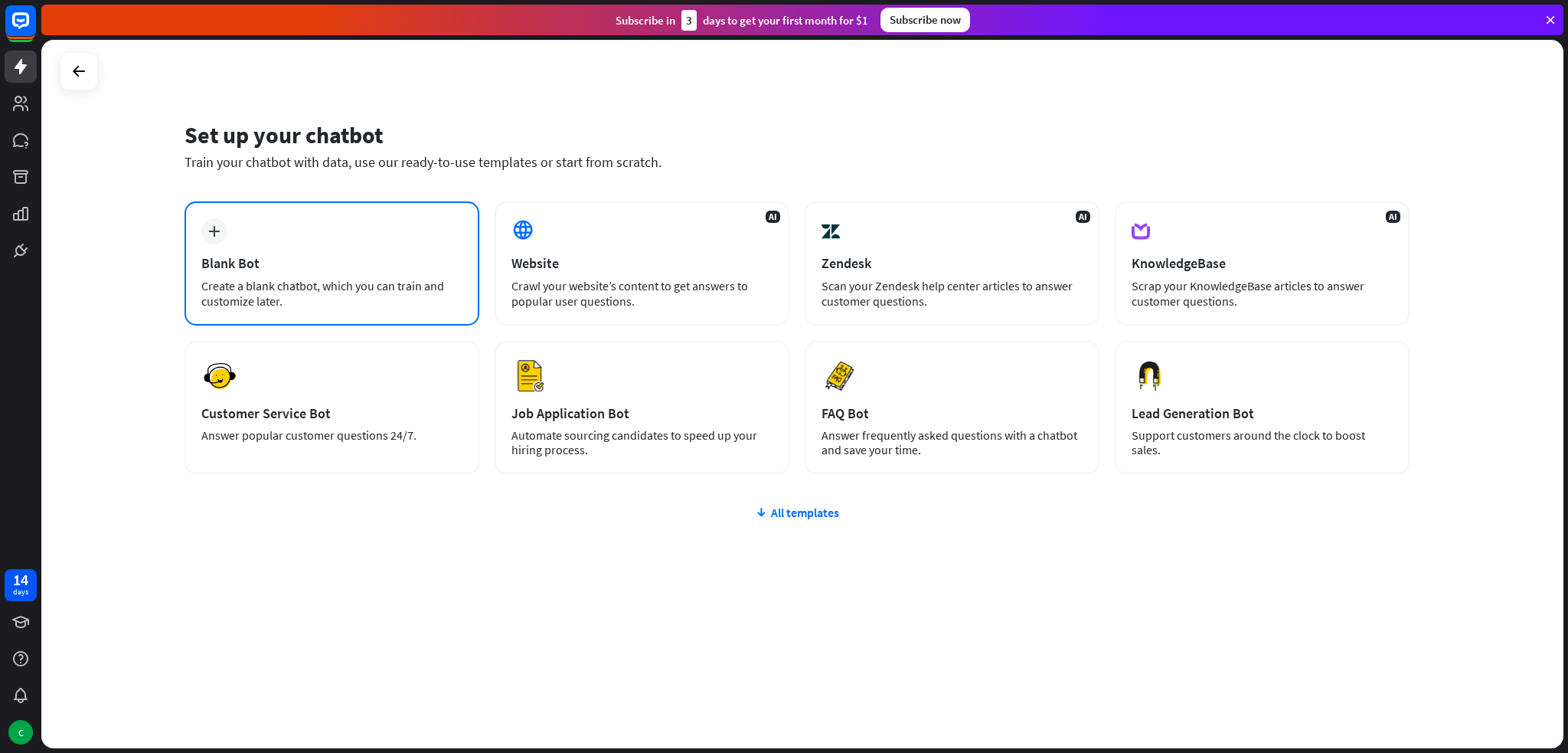
click at [305, 231] on div "plus Blank Bot Create a blank chatbot, which you can train and customize later." at bounding box center [332, 263] width 295 height 124
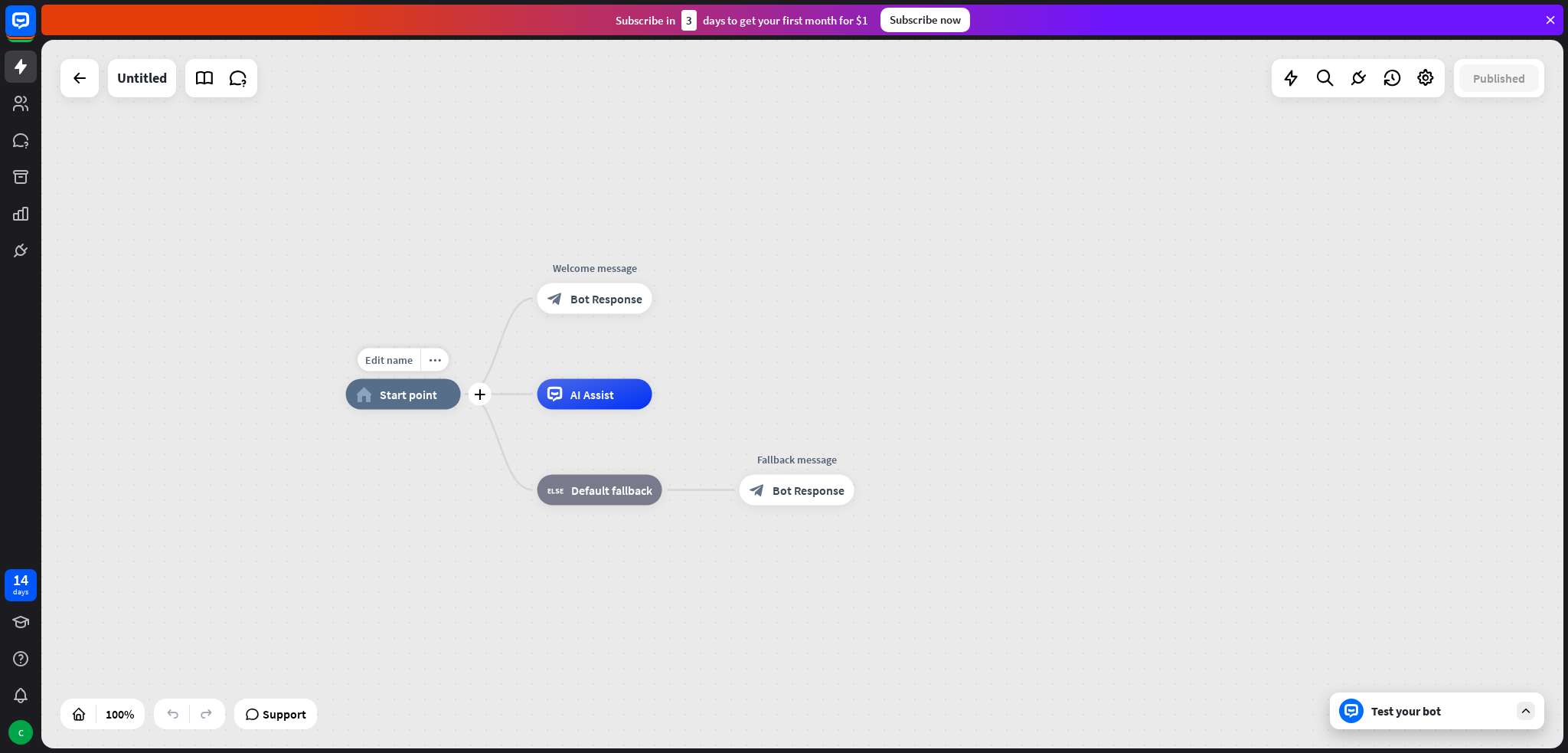
click at [411, 390] on span "Start point" at bounding box center [408, 395] width 57 height 15
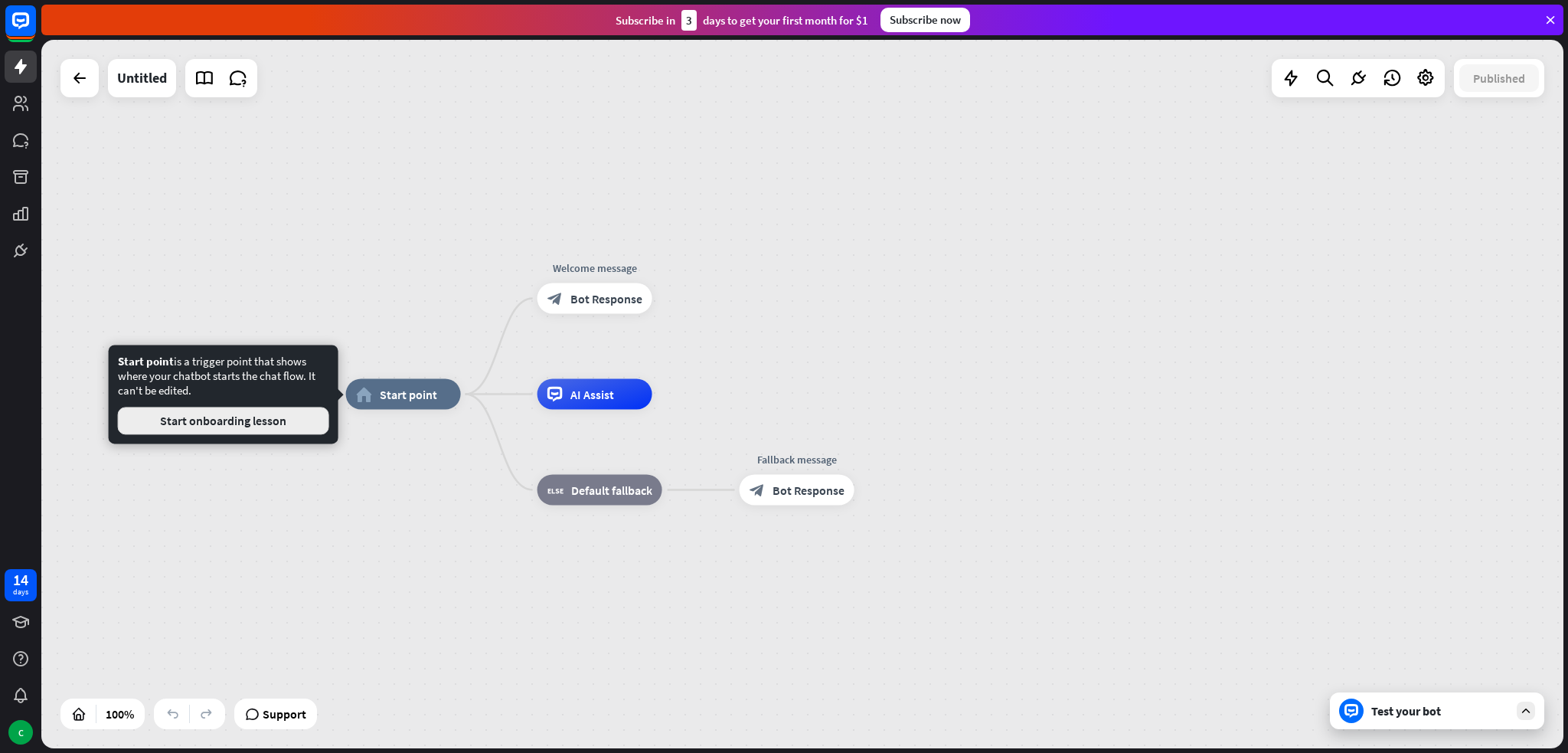
click at [282, 433] on button "Start onboarding lesson" at bounding box center [224, 420] width 211 height 27
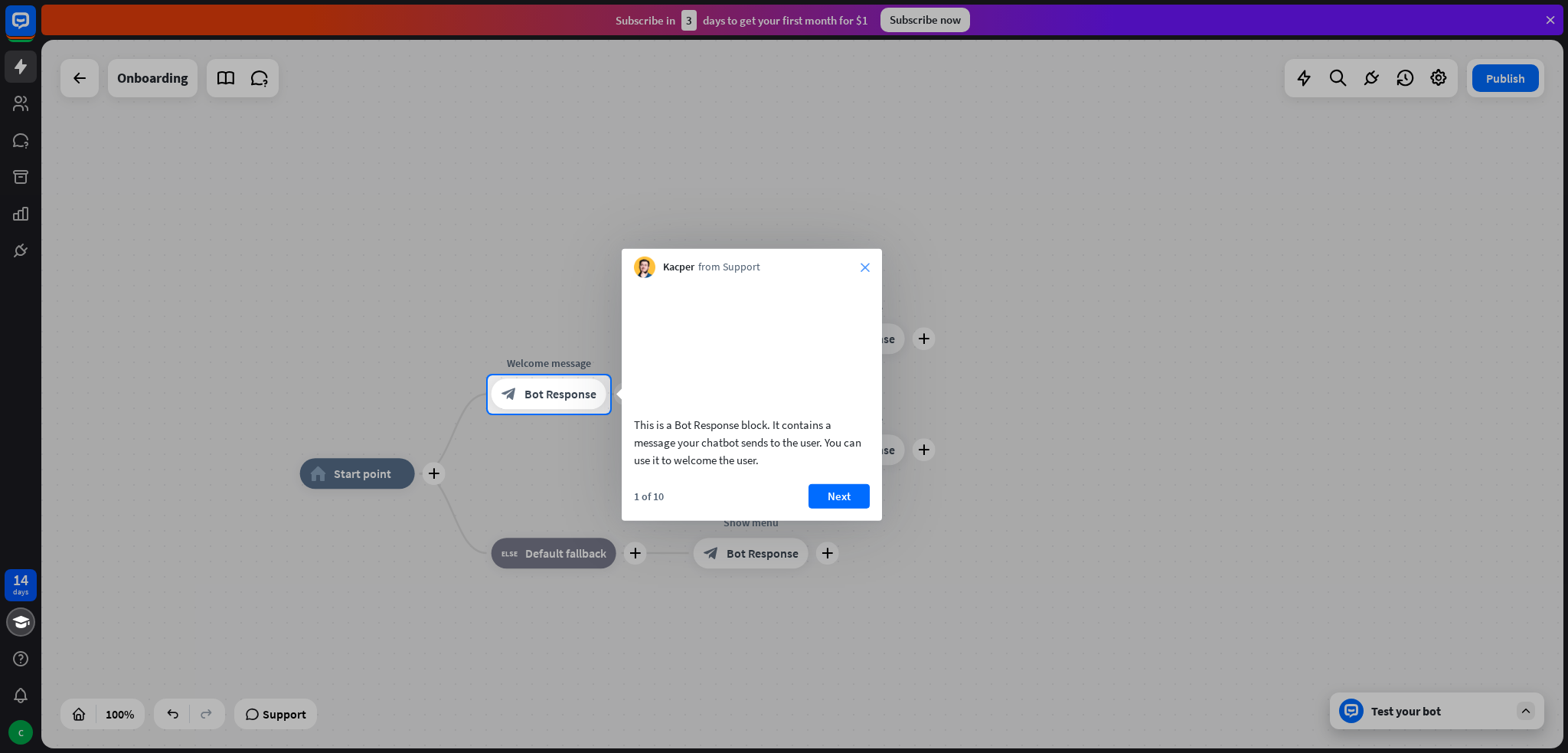
click at [864, 265] on icon "close" at bounding box center [865, 268] width 9 height 9
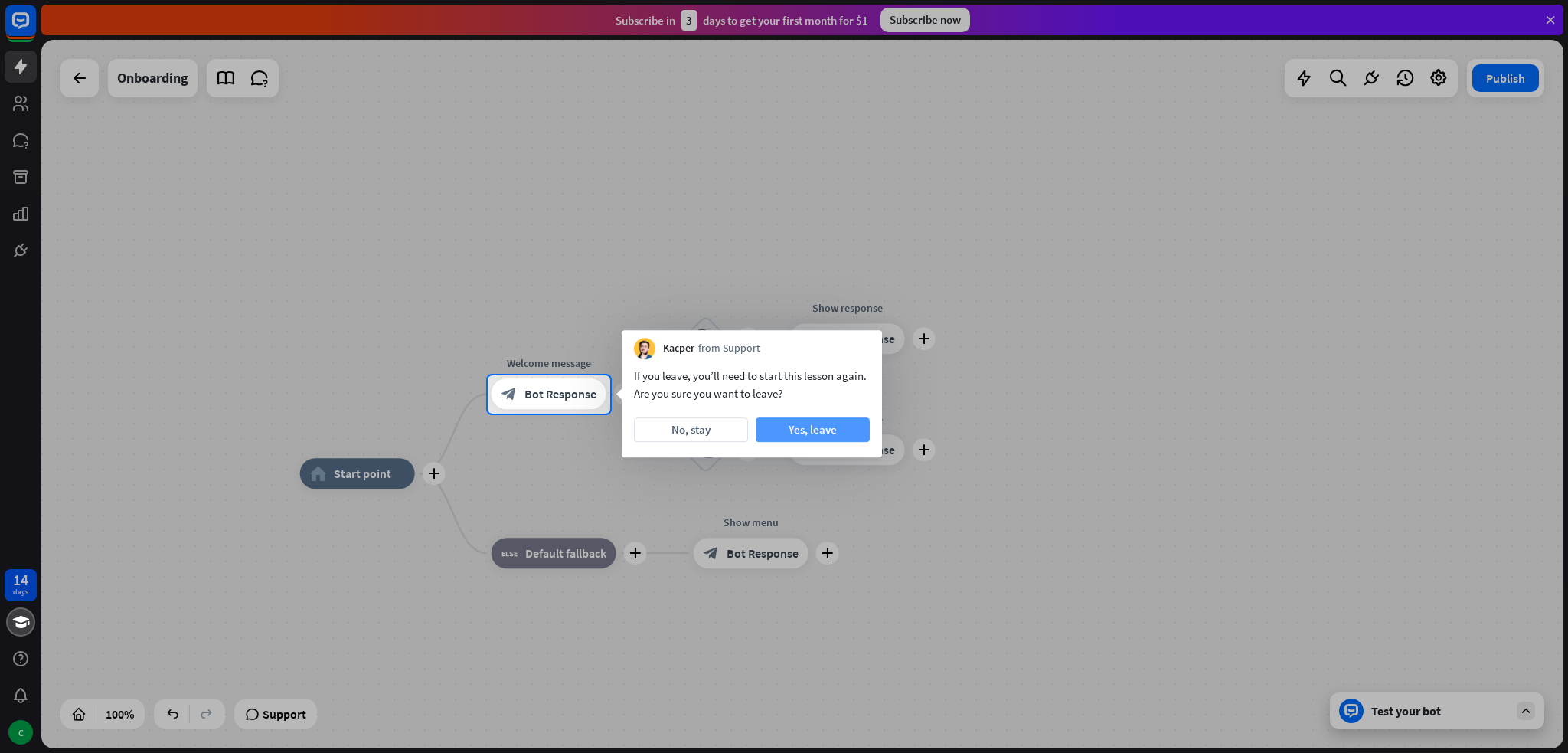
click at [809, 429] on button "Yes, leave" at bounding box center [812, 430] width 114 height 24
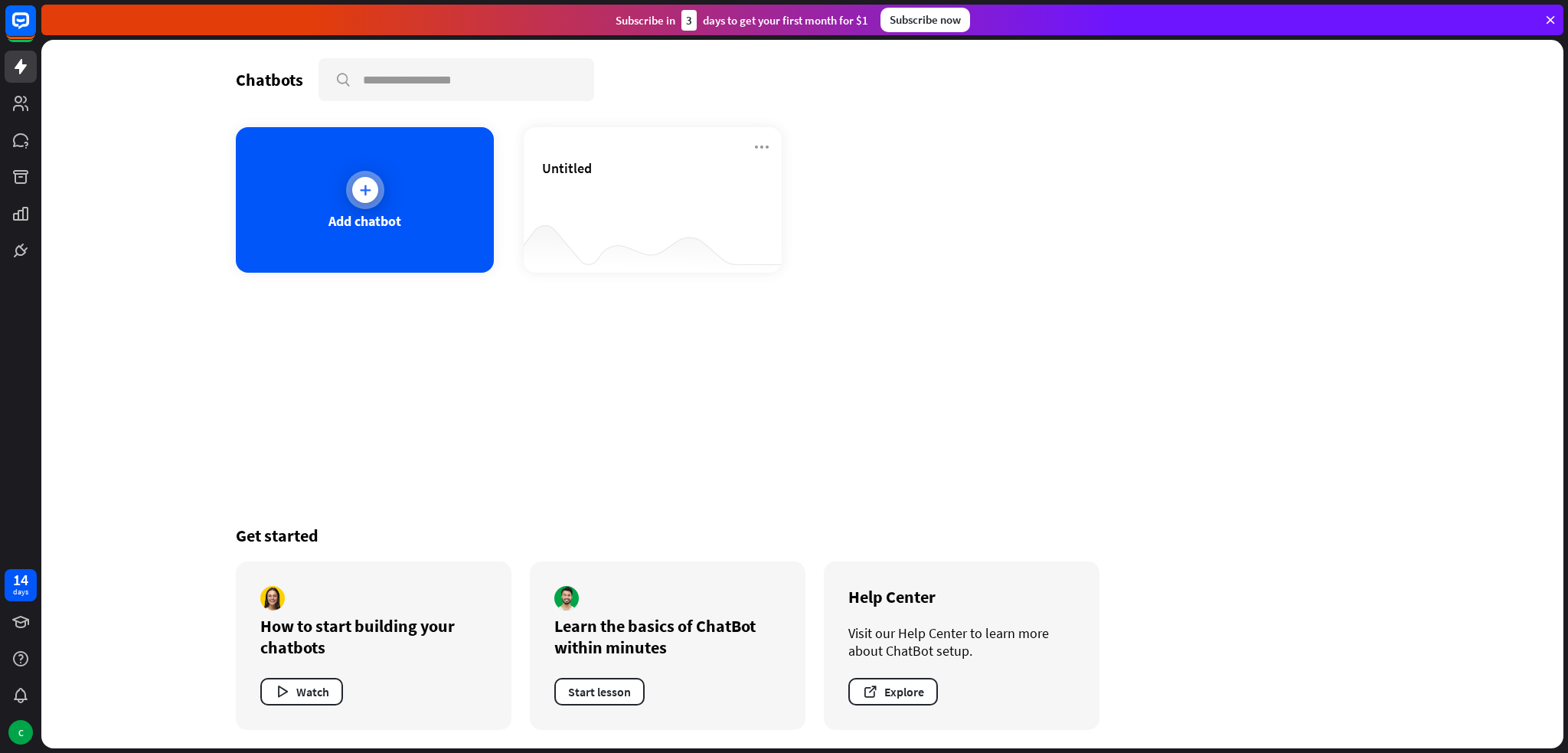
click at [370, 217] on div "Add chatbot" at bounding box center [365, 221] width 72 height 18
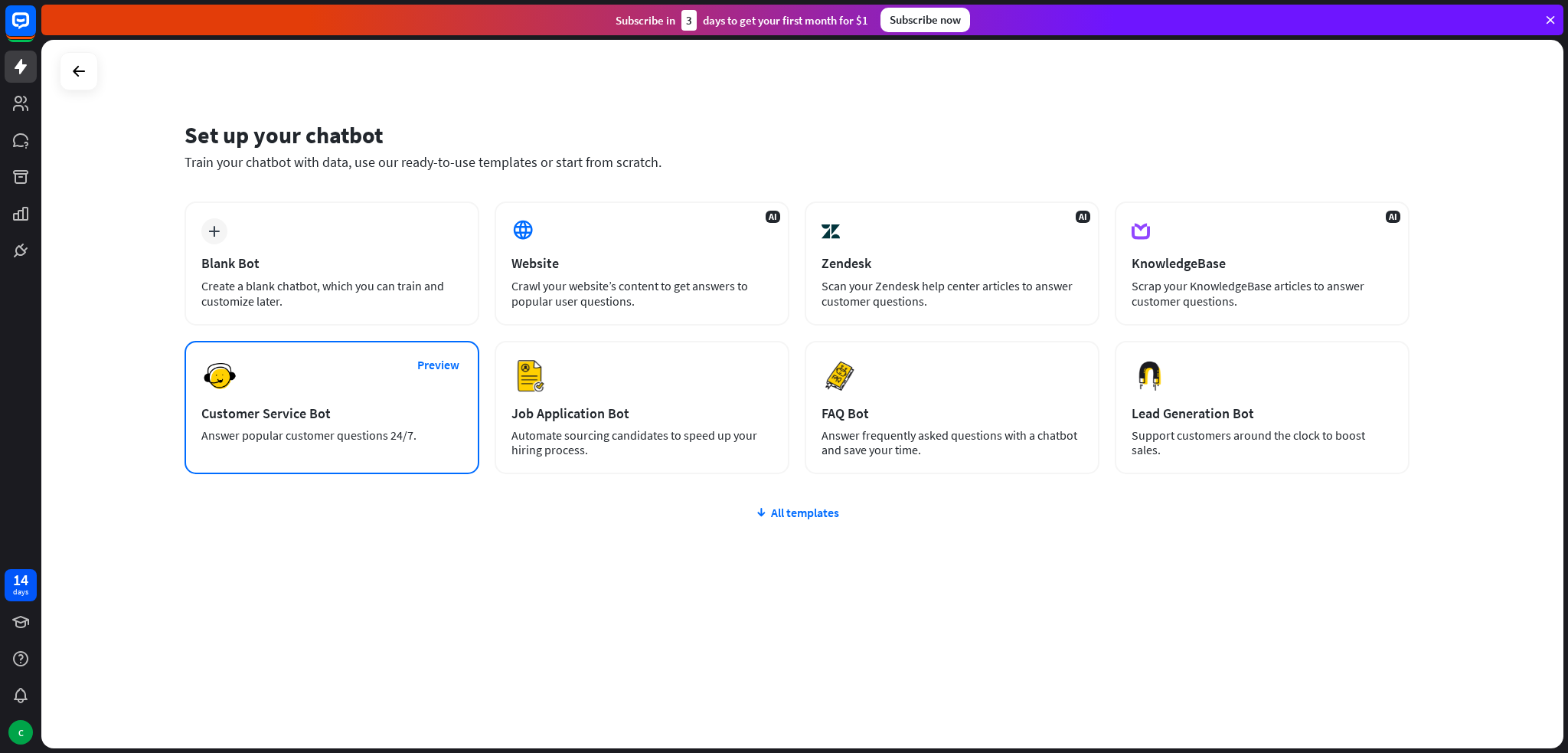
click at [358, 354] on div "Preview Customer Service Bot Answer popular customer questions 24/7." at bounding box center [332, 408] width 295 height 133
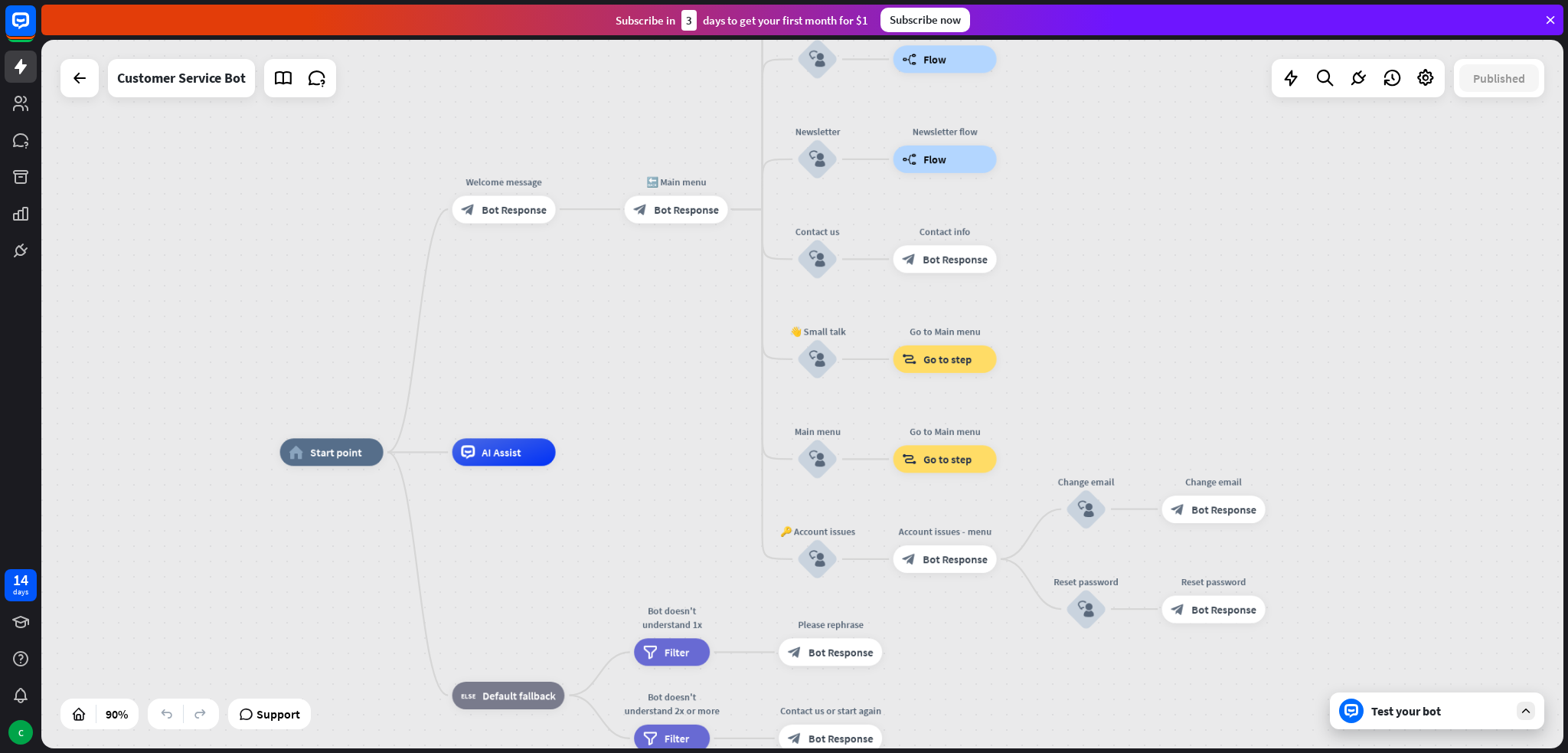
drag, startPoint x: 1220, startPoint y: 288, endPoint x: 1109, endPoint y: 258, distance: 115.0
click at [1109, 258] on div "home_2 Start point Welcome message block_bot_response Bot Response 🔙 Main menu …" at bounding box center [802, 394] width 1522 height 709
click at [22, 23] on rect at bounding box center [21, 21] width 34 height 34
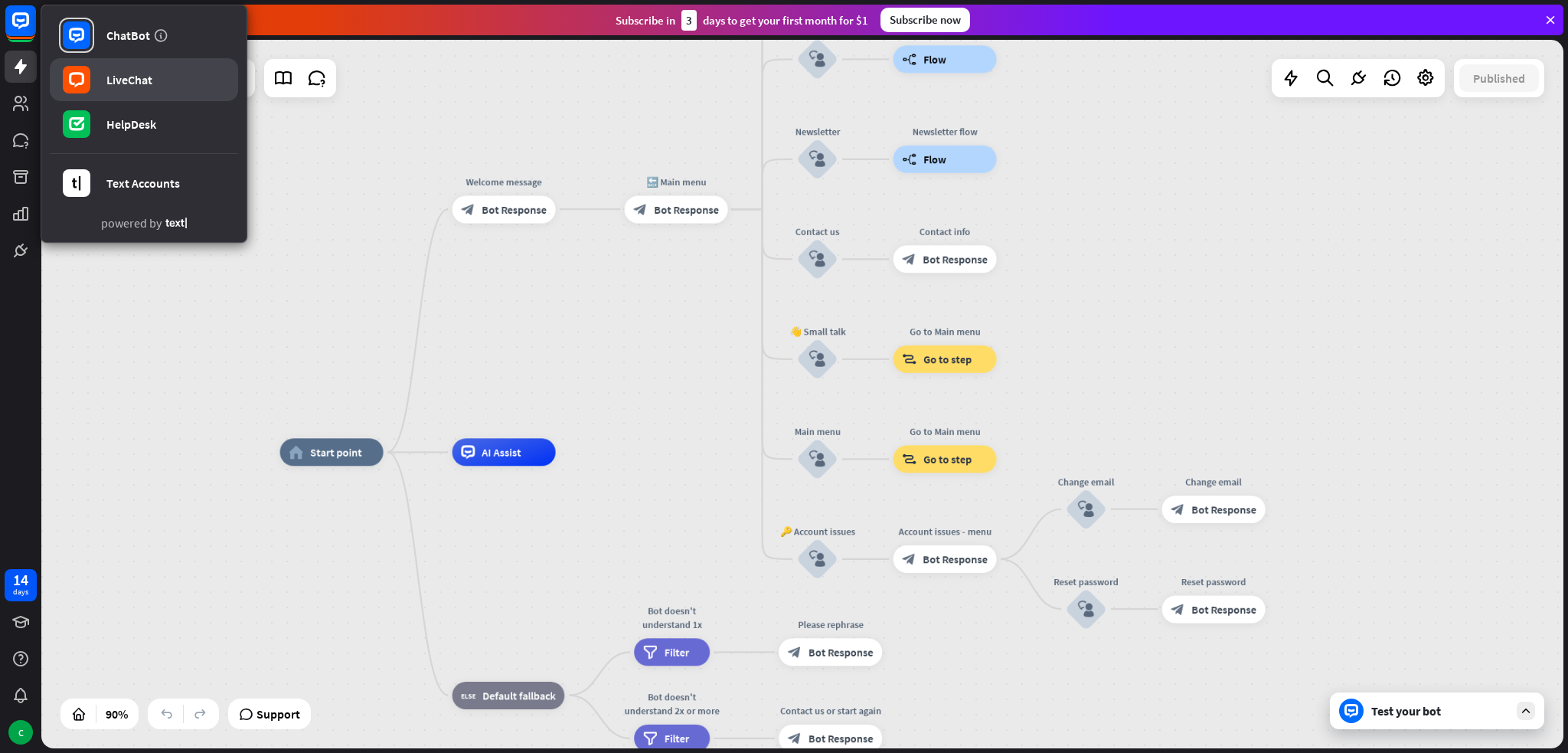
click at [124, 71] on link "LiveChat" at bounding box center [144, 80] width 188 height 43
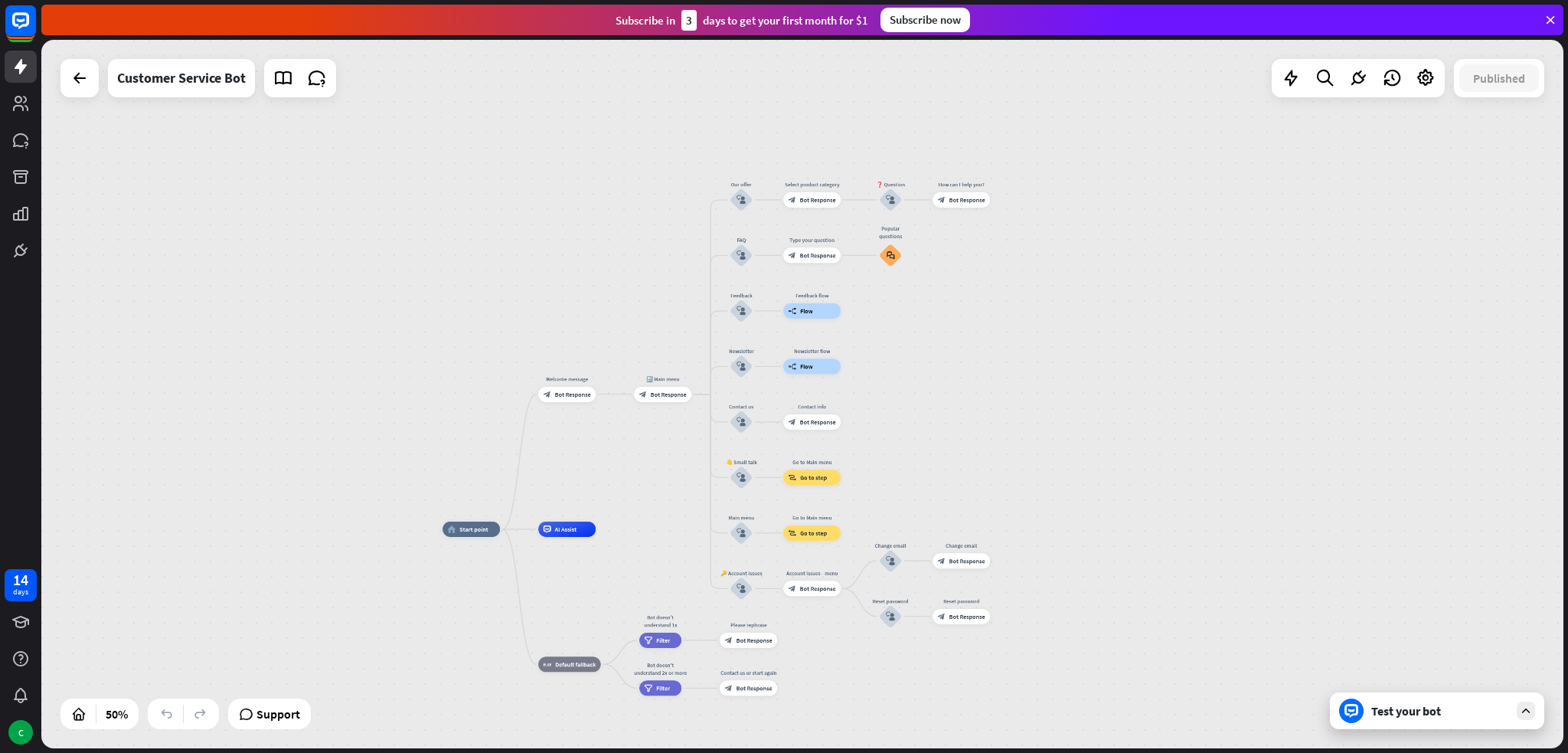
drag, startPoint x: 1129, startPoint y: 293, endPoint x: 948, endPoint y: 412, distance: 216.6
click at [948, 412] on div "home_2 Start point Welcome message block_bot_response Bot Response 🔙 Main menu …" at bounding box center [802, 394] width 1522 height 709
